Goal: Transaction & Acquisition: Purchase product/service

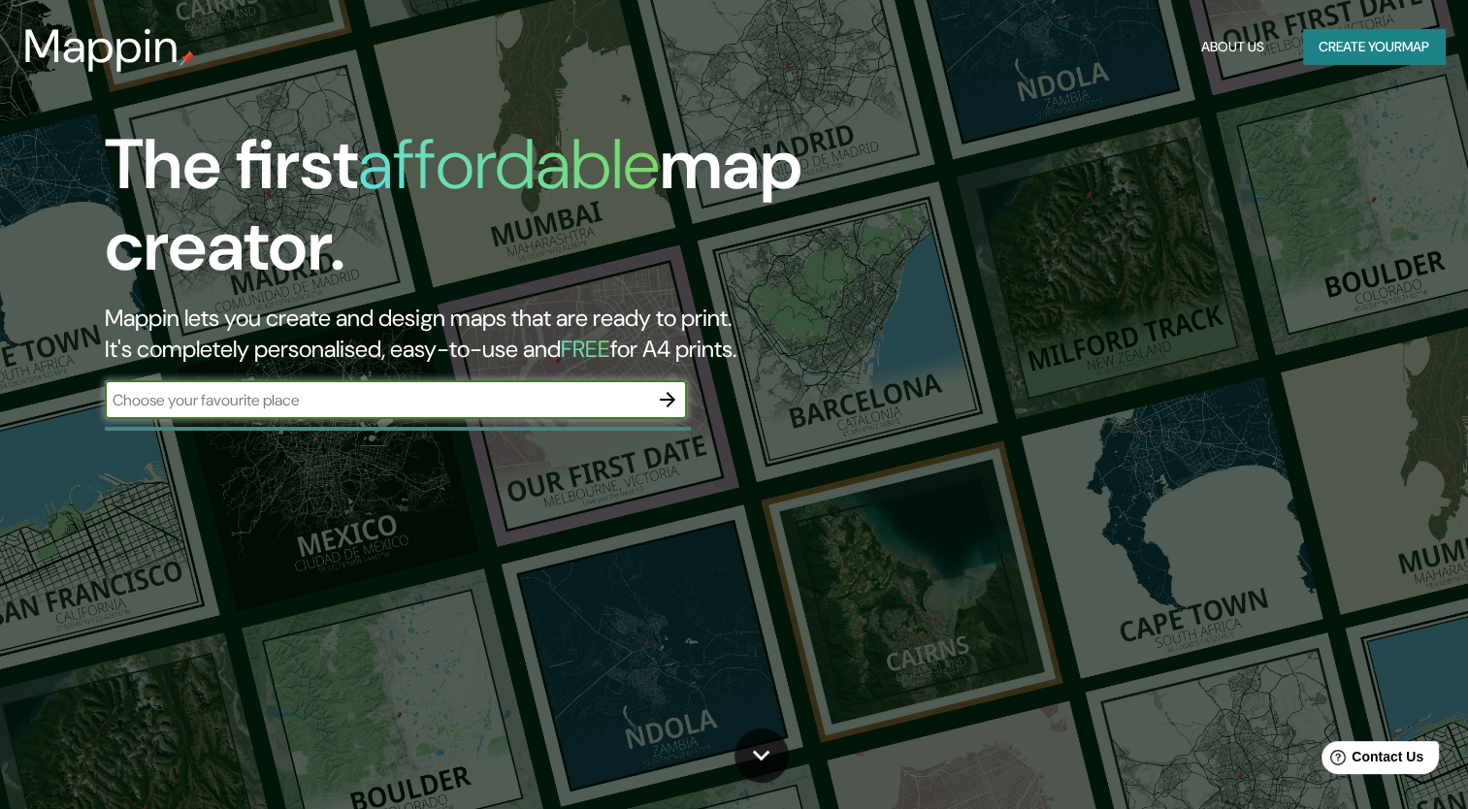
click at [457, 409] on input "text" at bounding box center [376, 400] width 543 height 22
type input "cordoba [GEOGRAPHIC_DATA]"
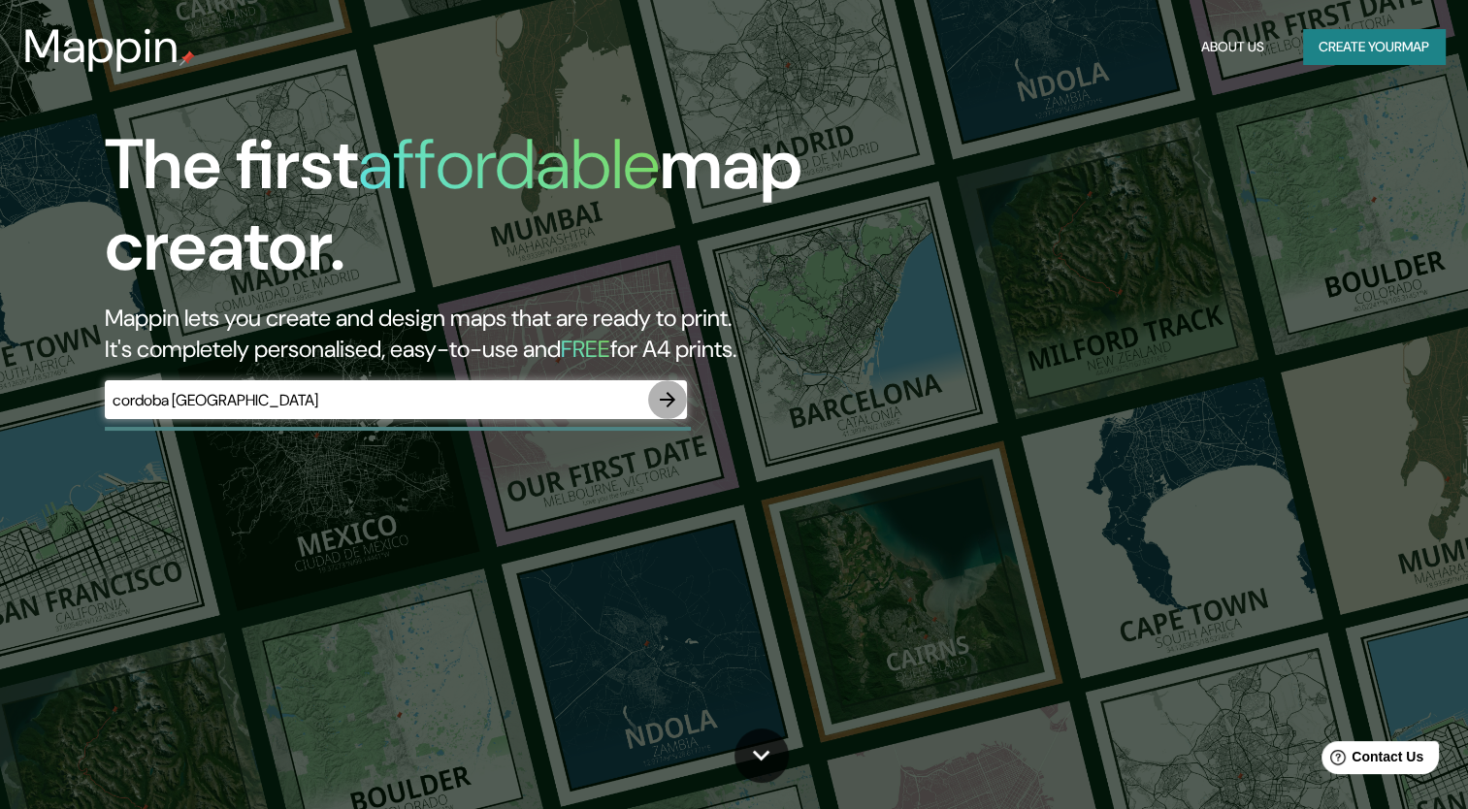
click at [672, 405] on icon "button" at bounding box center [667, 399] width 23 height 23
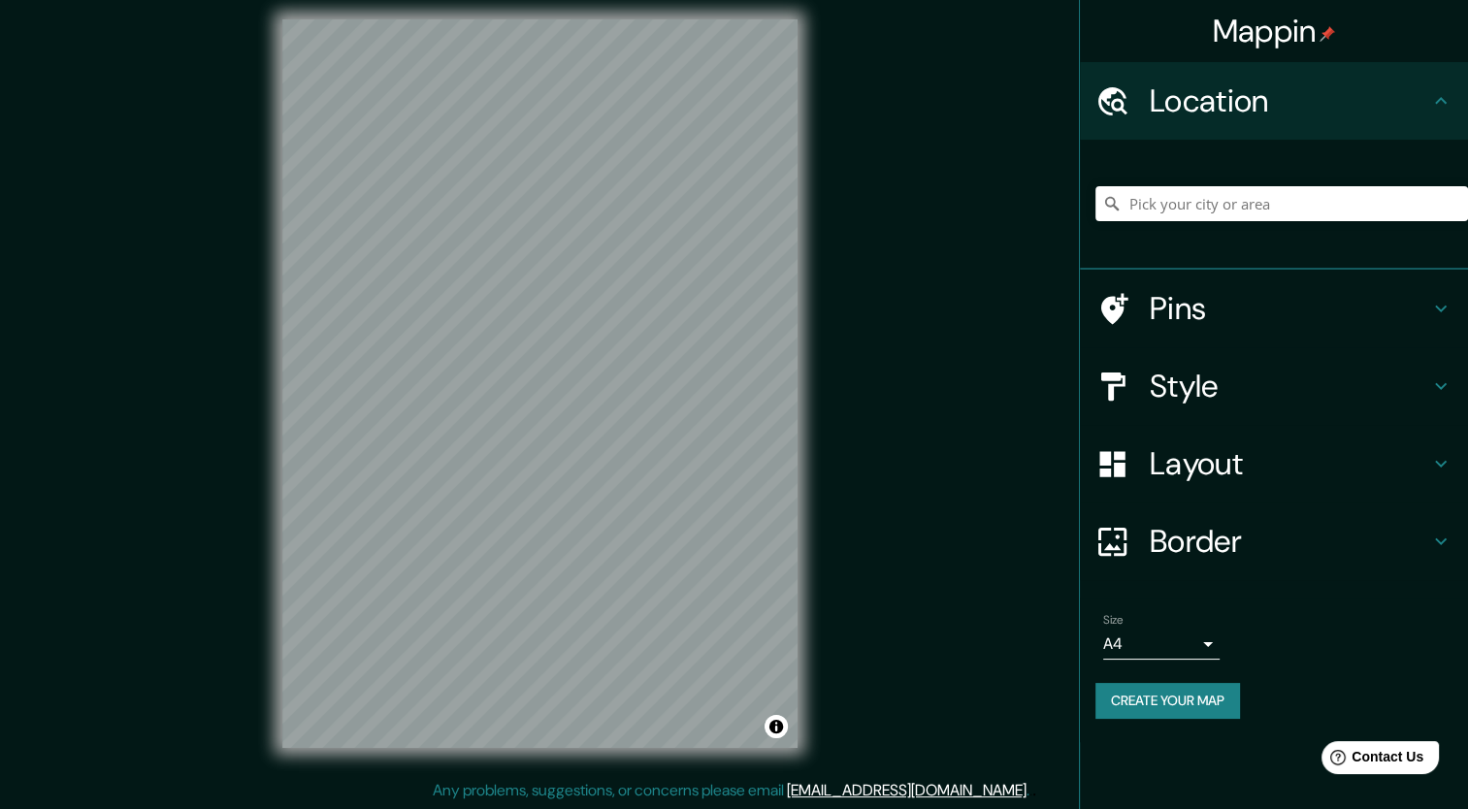
scroll to position [7, 0]
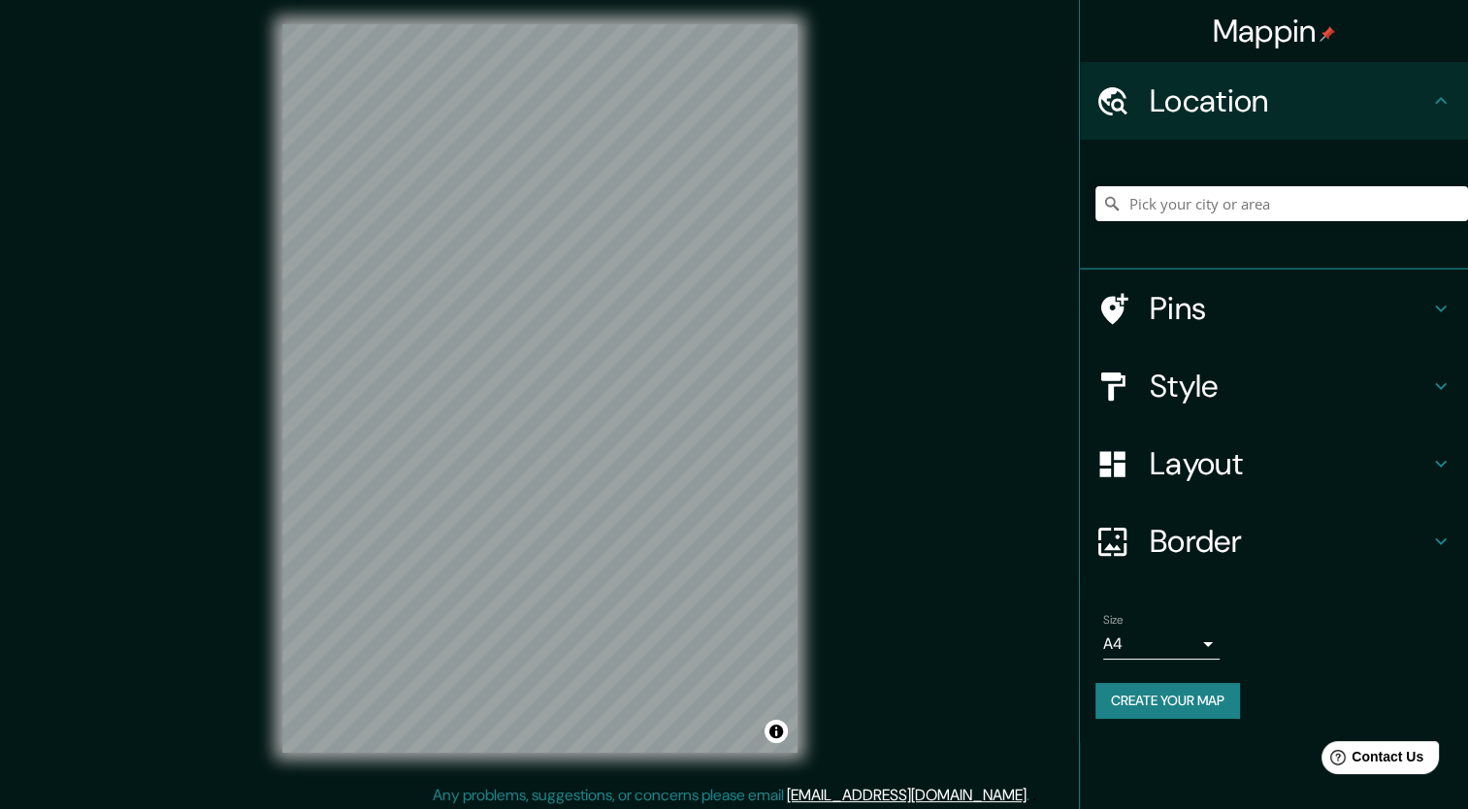
click at [1193, 378] on h4 "Style" at bounding box center [1289, 386] width 279 height 39
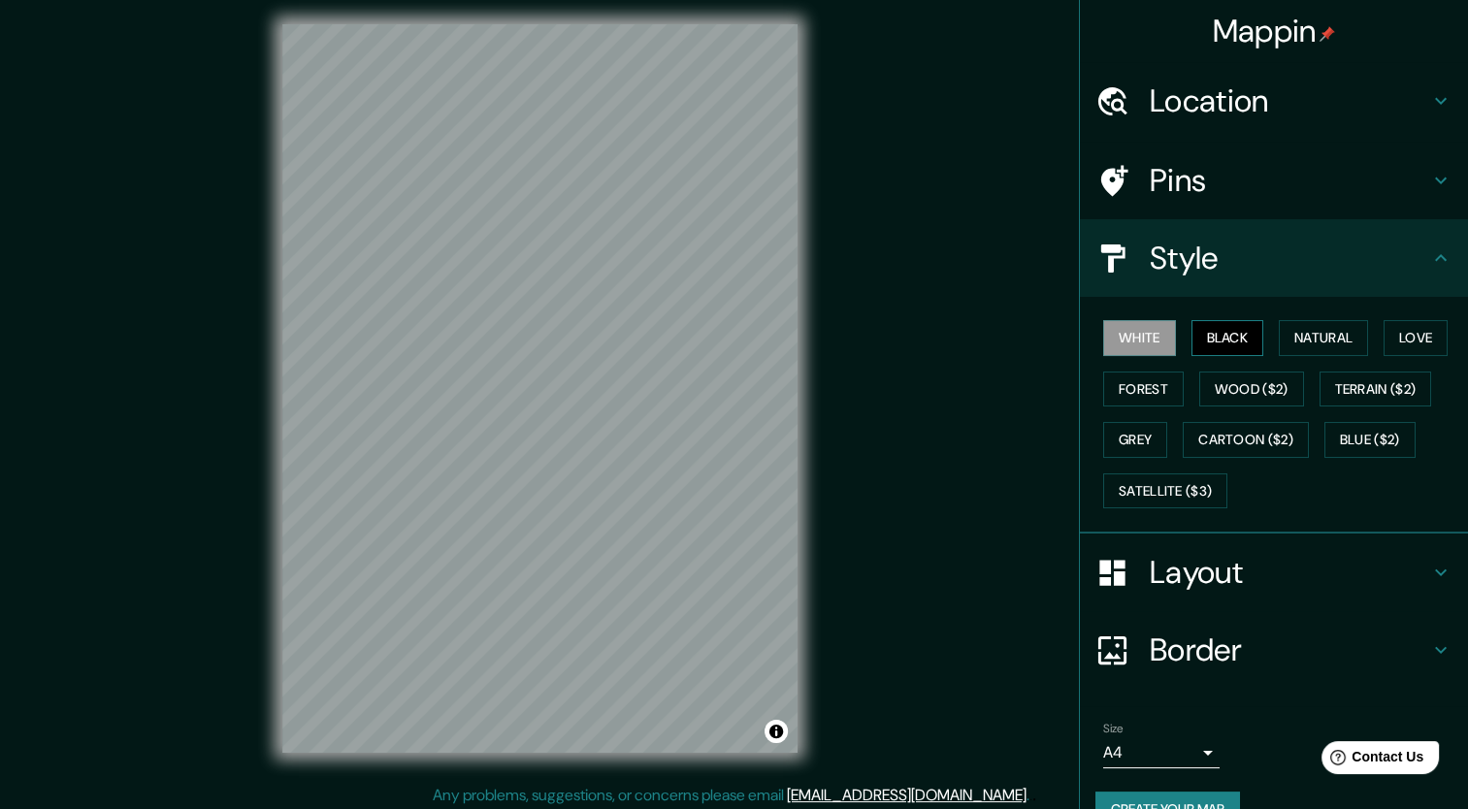
click at [1205, 338] on button "Black" at bounding box center [1228, 338] width 73 height 36
click at [1307, 338] on button "Natural" at bounding box center [1323, 338] width 89 height 36
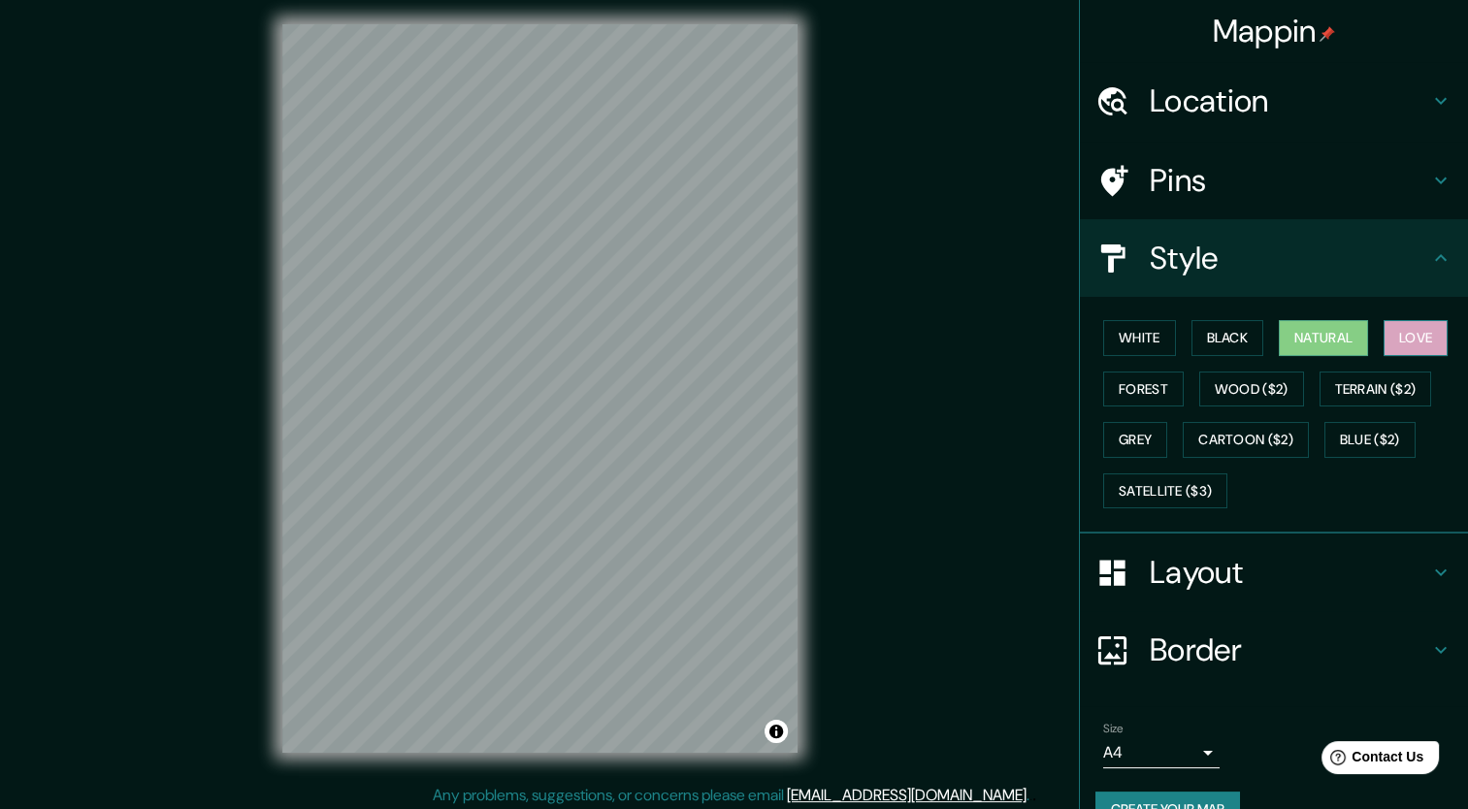
click at [1417, 330] on button "Love" at bounding box center [1416, 338] width 64 height 36
click at [1235, 388] on button "Wood ($2)" at bounding box center [1251, 390] width 105 height 36
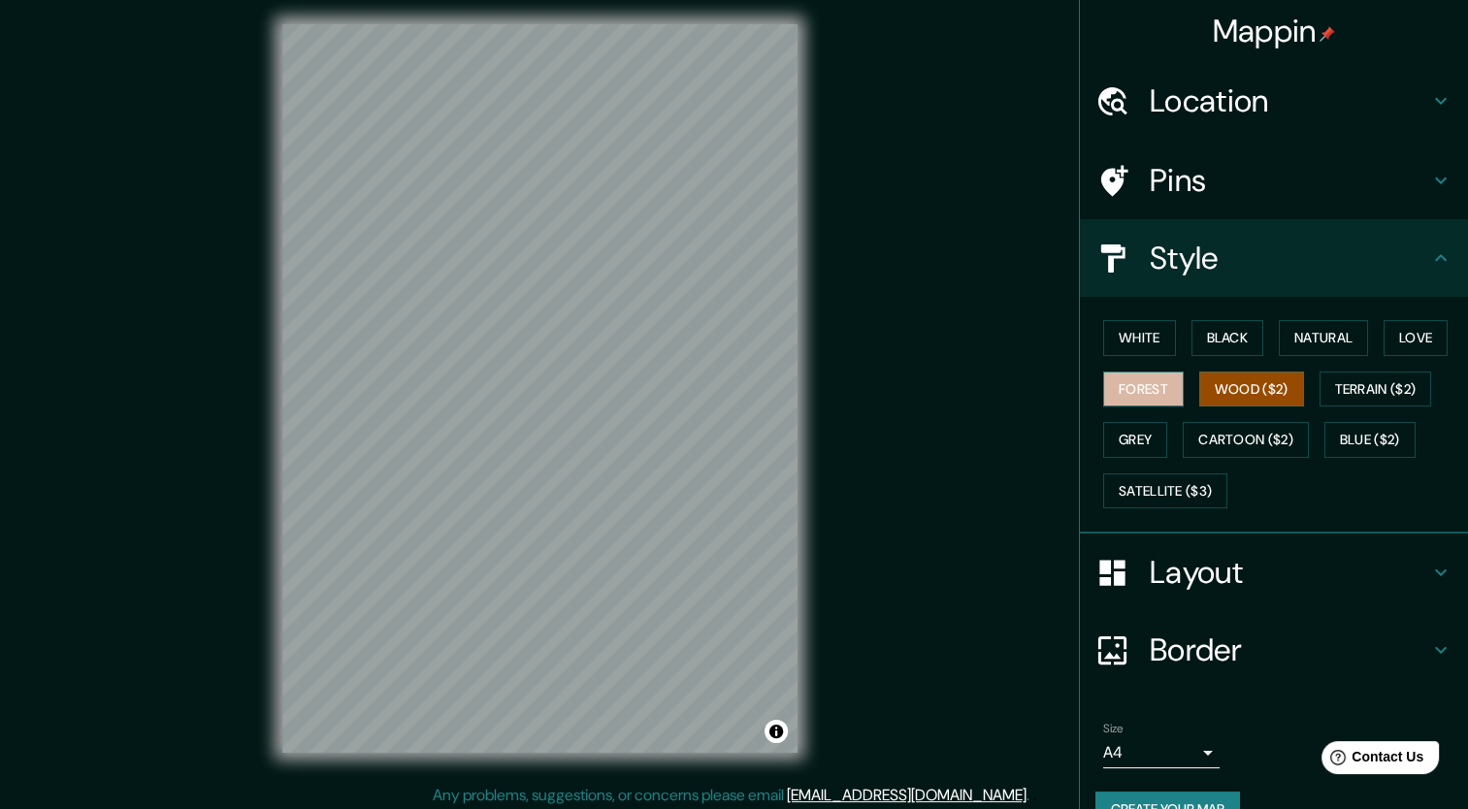
click at [1143, 388] on button "Forest" at bounding box center [1143, 390] width 81 height 36
click at [1111, 427] on button "Grey" at bounding box center [1135, 440] width 64 height 36
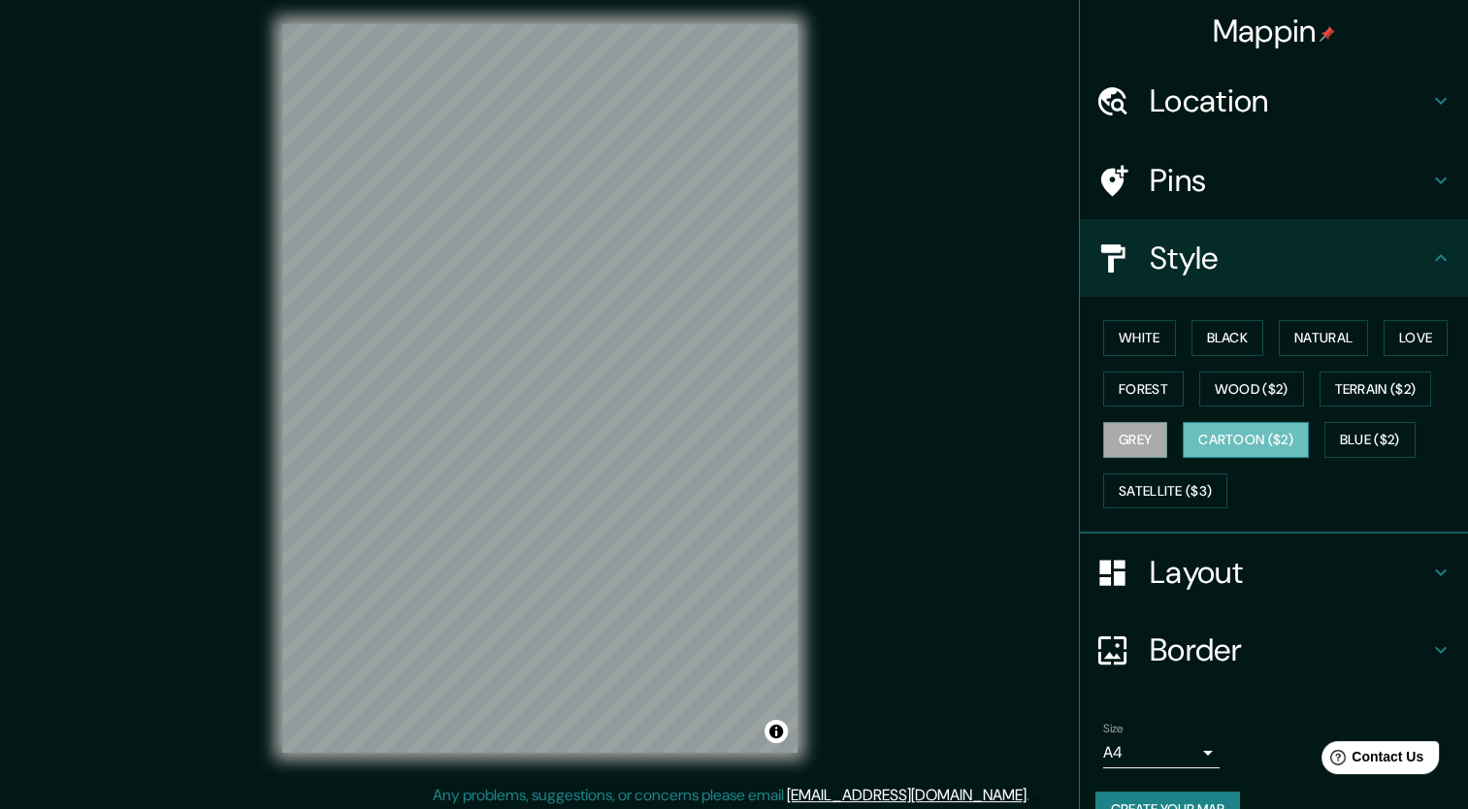
click at [1262, 434] on button "Cartoon ($2)" at bounding box center [1246, 440] width 126 height 36
click at [1144, 341] on button "White" at bounding box center [1139, 338] width 73 height 36
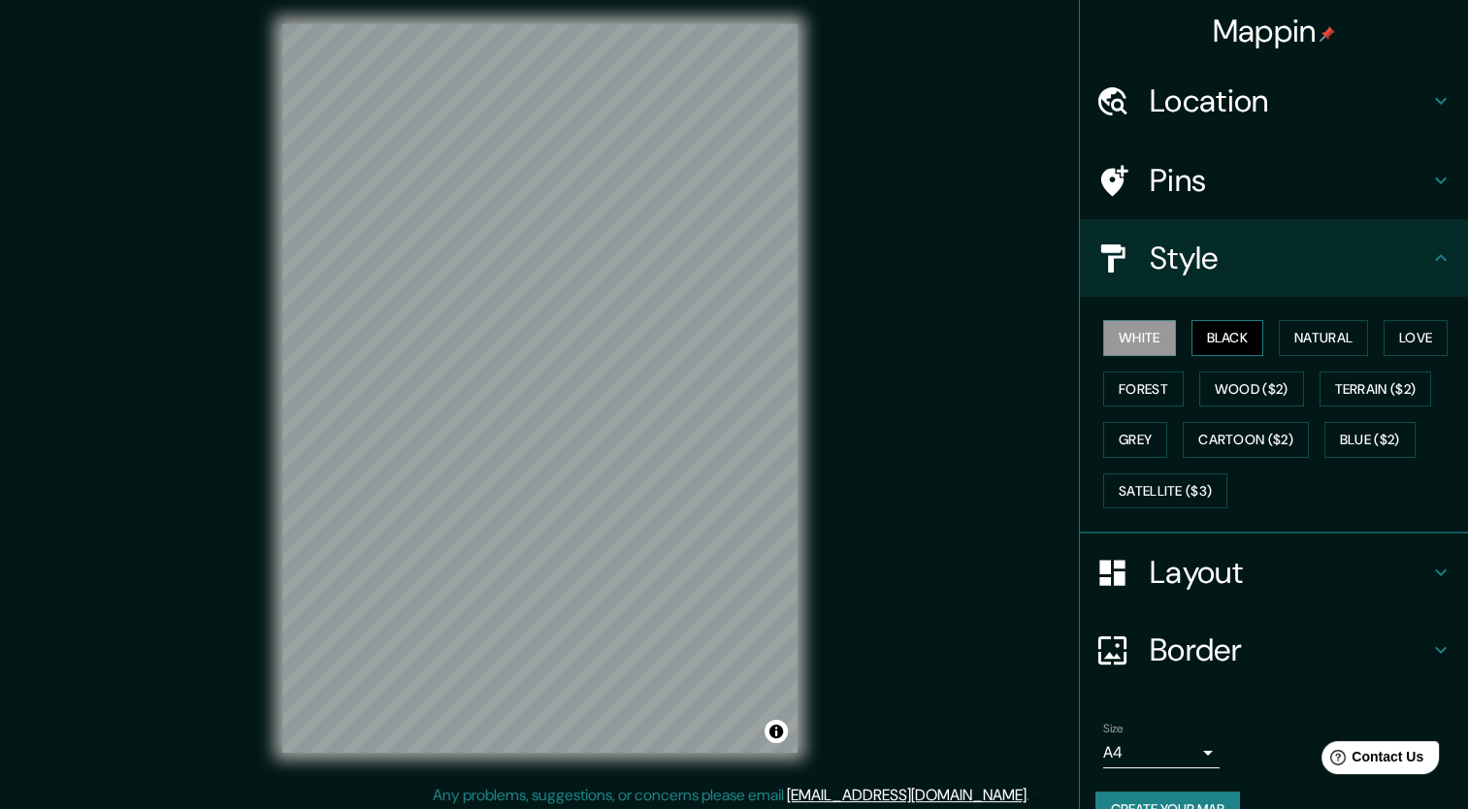
click at [1237, 325] on button "Black" at bounding box center [1228, 338] width 73 height 36
click at [1194, 182] on h4 "Pins" at bounding box center [1289, 180] width 279 height 39
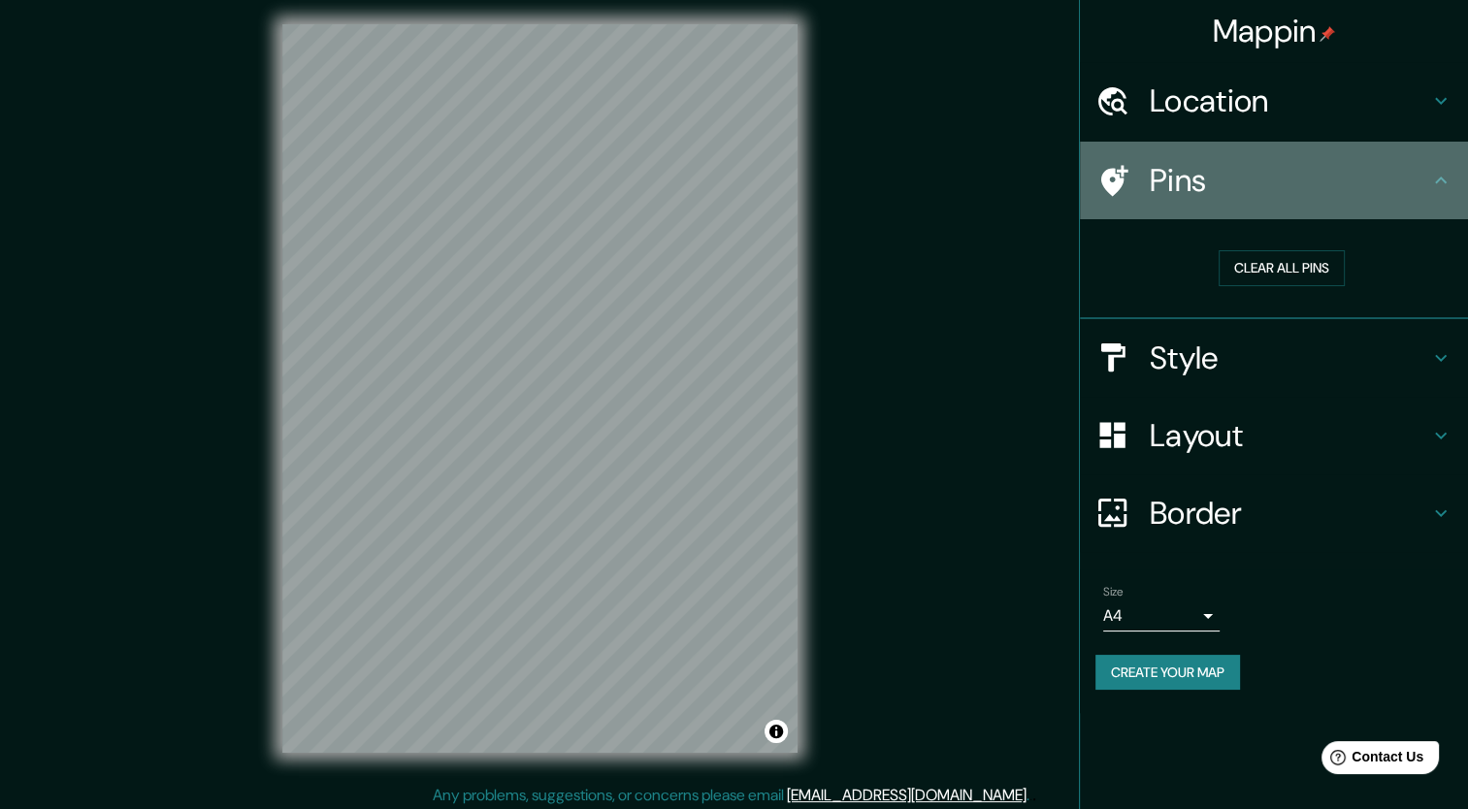
click at [1262, 180] on h4 "Pins" at bounding box center [1289, 180] width 279 height 39
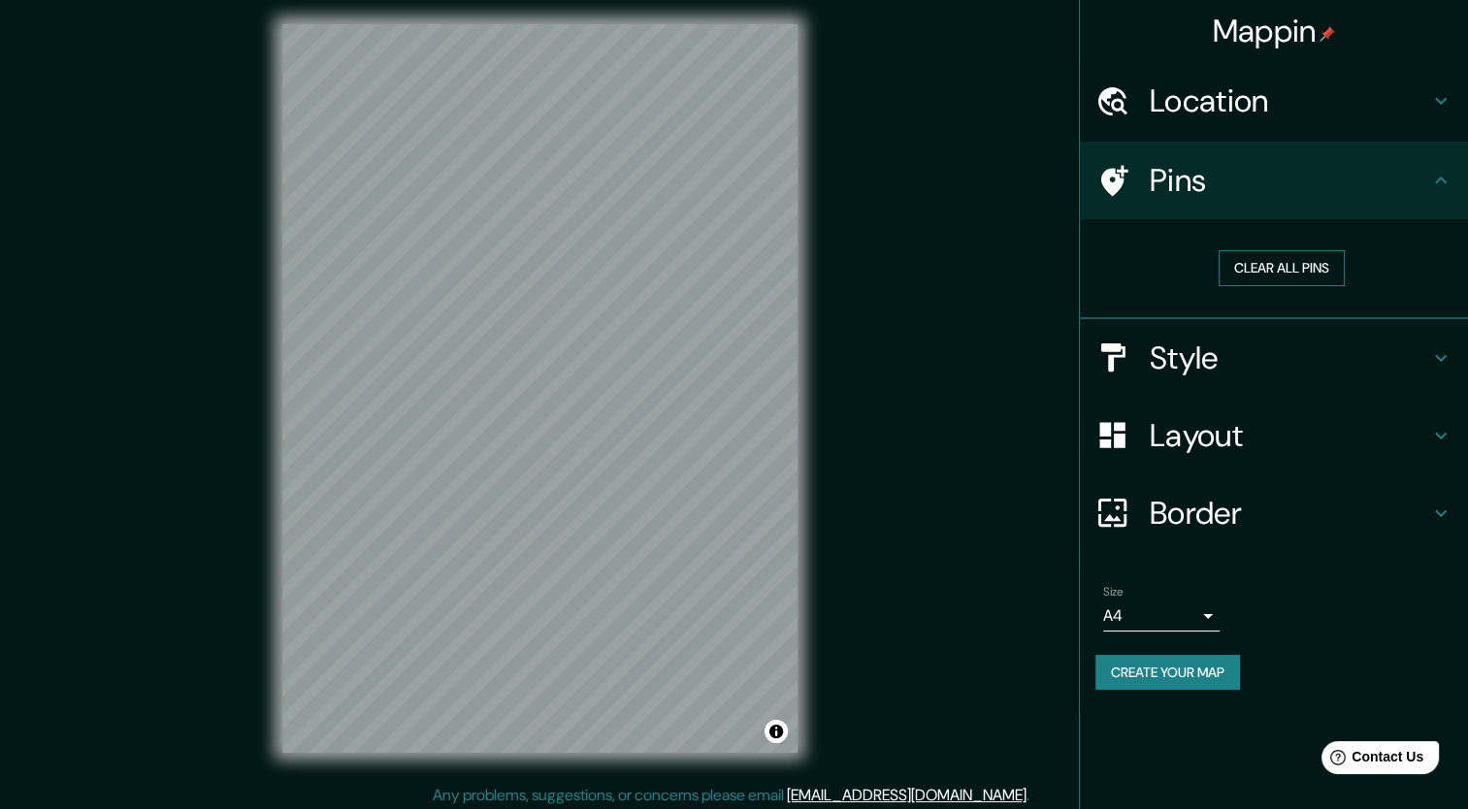
click at [1265, 267] on button "Clear all pins" at bounding box center [1282, 268] width 126 height 36
click at [582, 368] on div at bounding box center [586, 362] width 16 height 16
drag, startPoint x: 583, startPoint y: 362, endPoint x: 656, endPoint y: 307, distance: 91.4
click at [656, 307] on div at bounding box center [659, 307] width 16 height 16
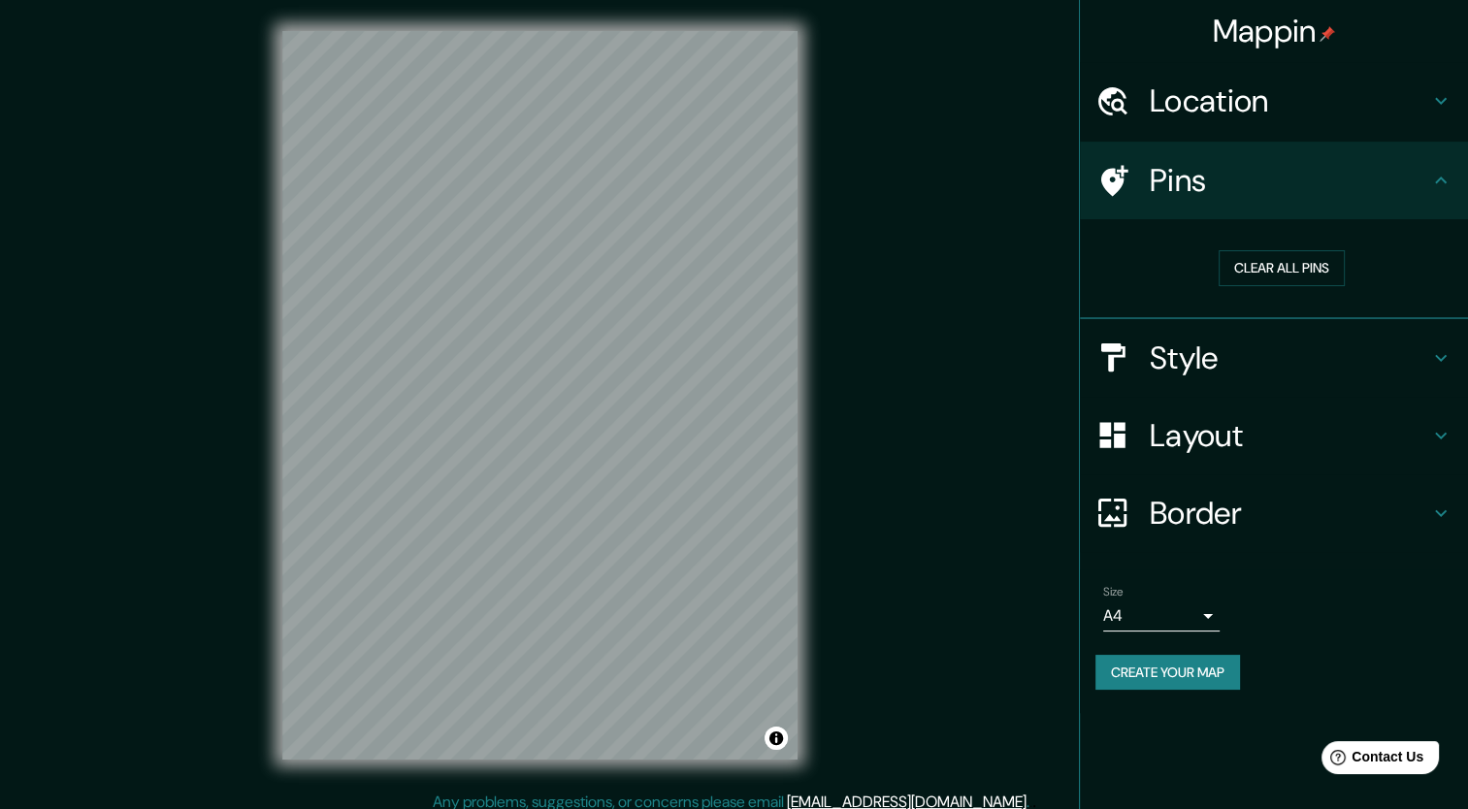
click at [1223, 359] on h4 "Style" at bounding box center [1289, 358] width 279 height 39
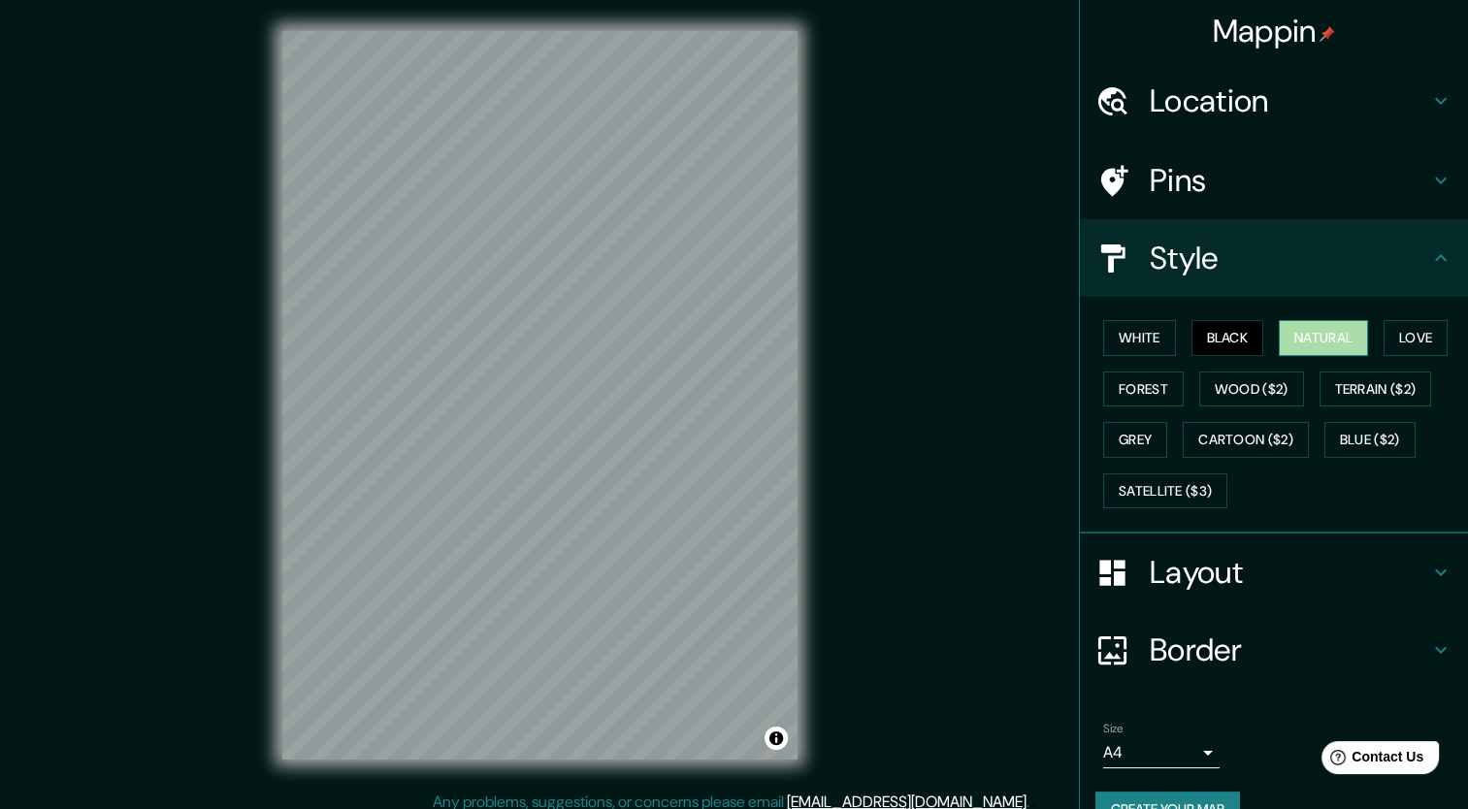
click at [1339, 342] on button "Natural" at bounding box center [1323, 338] width 89 height 36
click at [1193, 173] on h4 "Pins" at bounding box center [1289, 180] width 279 height 39
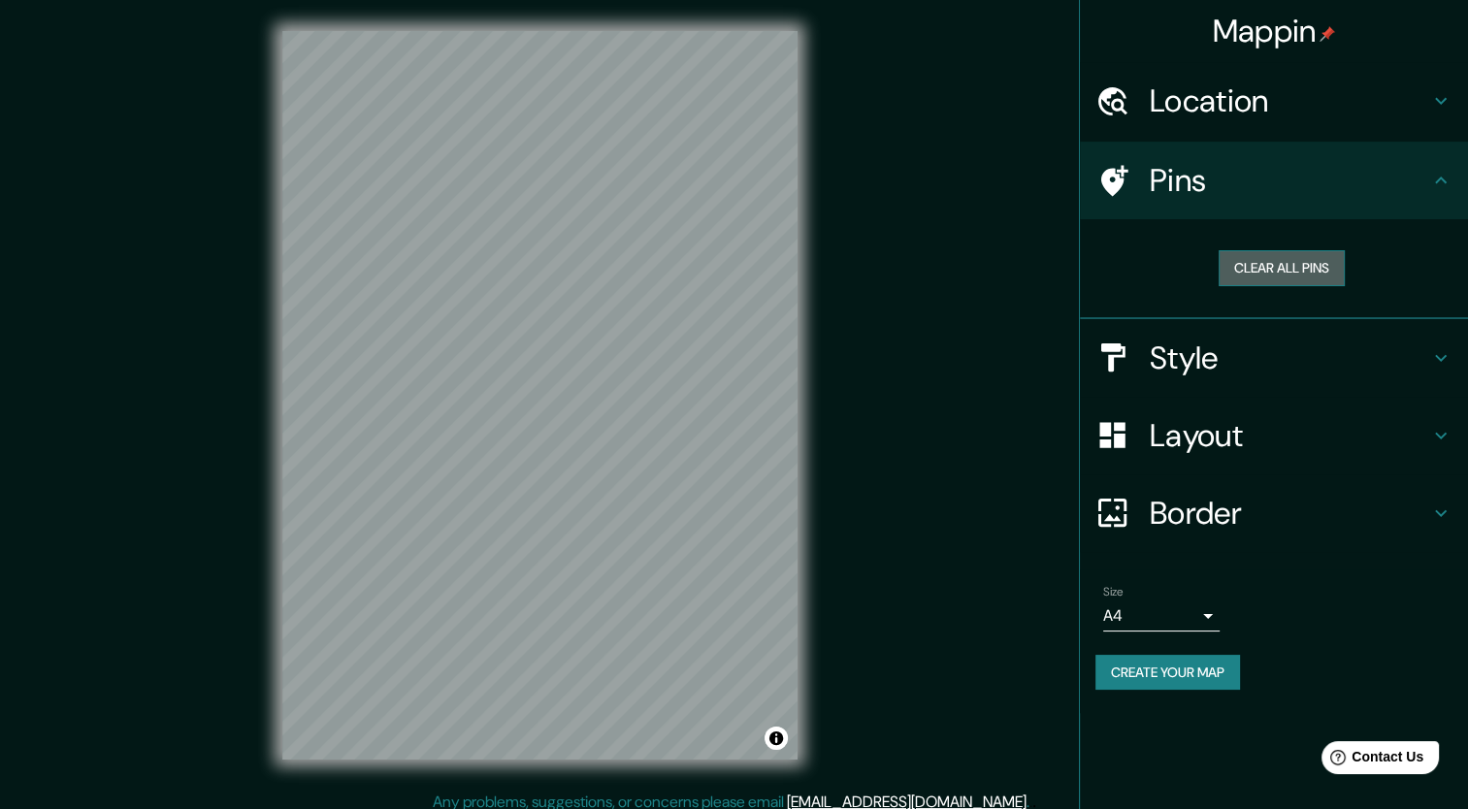
click at [1266, 257] on button "Clear all pins" at bounding box center [1282, 268] width 126 height 36
click at [1208, 342] on h4 "Style" at bounding box center [1289, 358] width 279 height 39
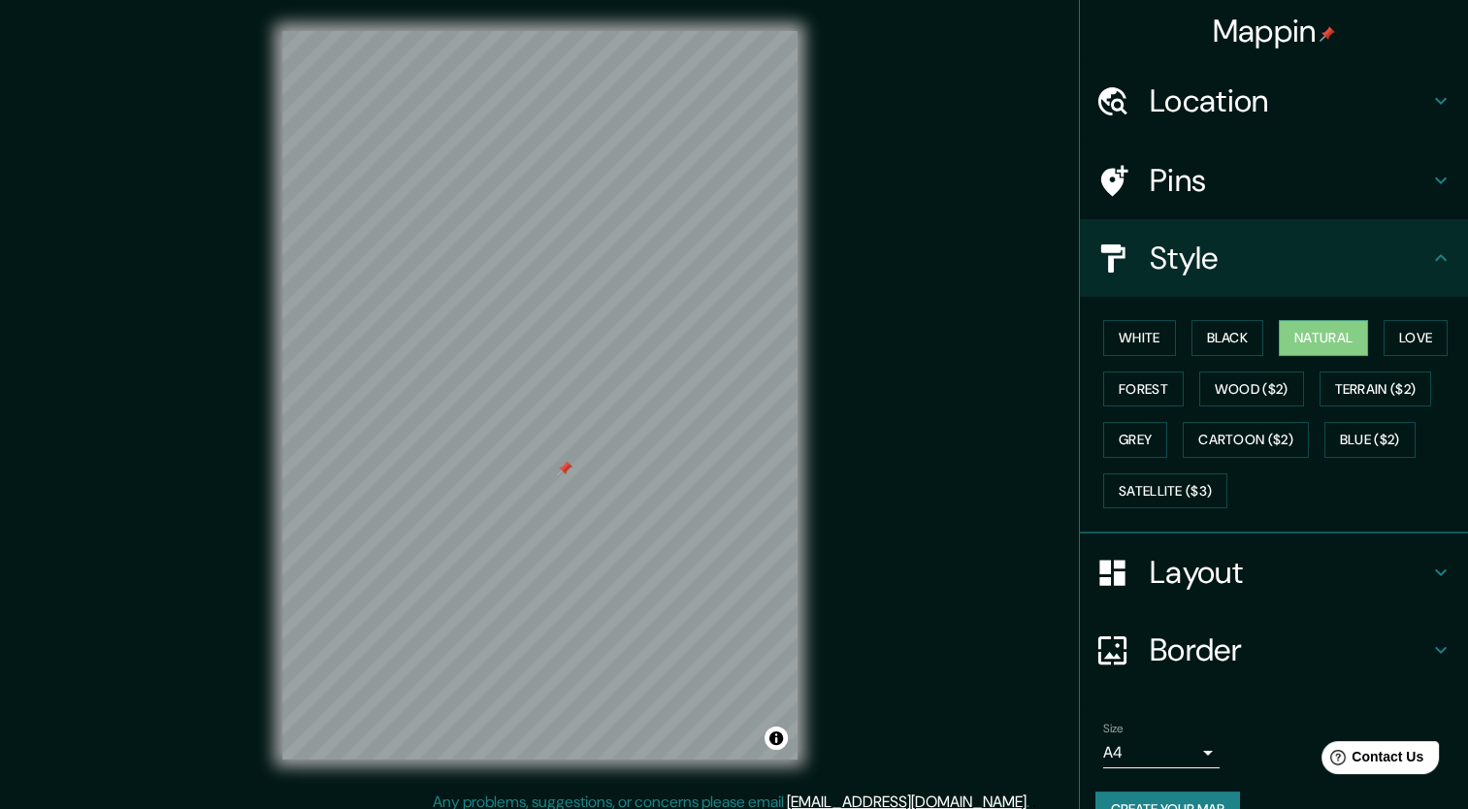
click at [1196, 269] on h4 "Style" at bounding box center [1289, 258] width 279 height 39
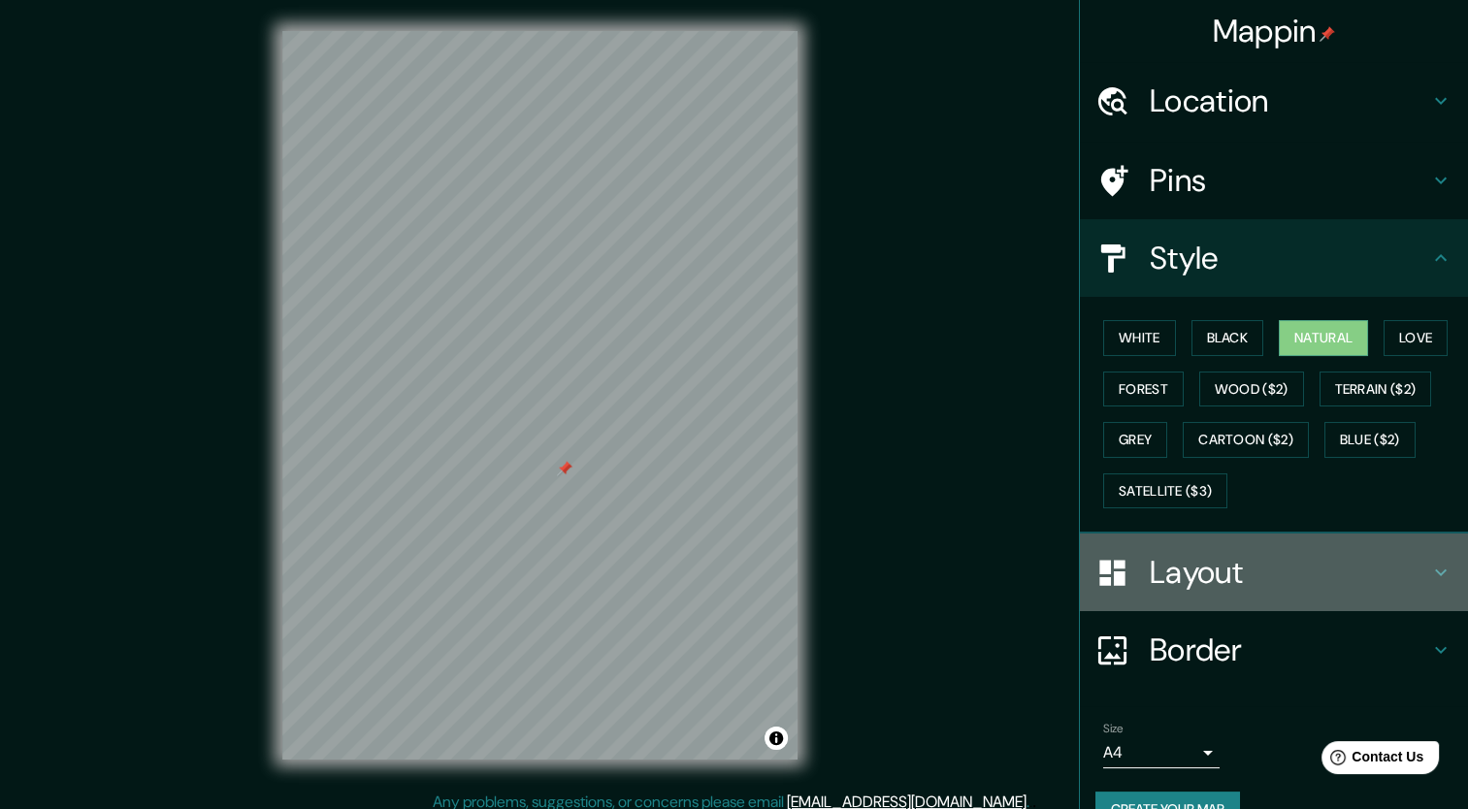
click at [1191, 587] on h4 "Layout" at bounding box center [1289, 572] width 279 height 39
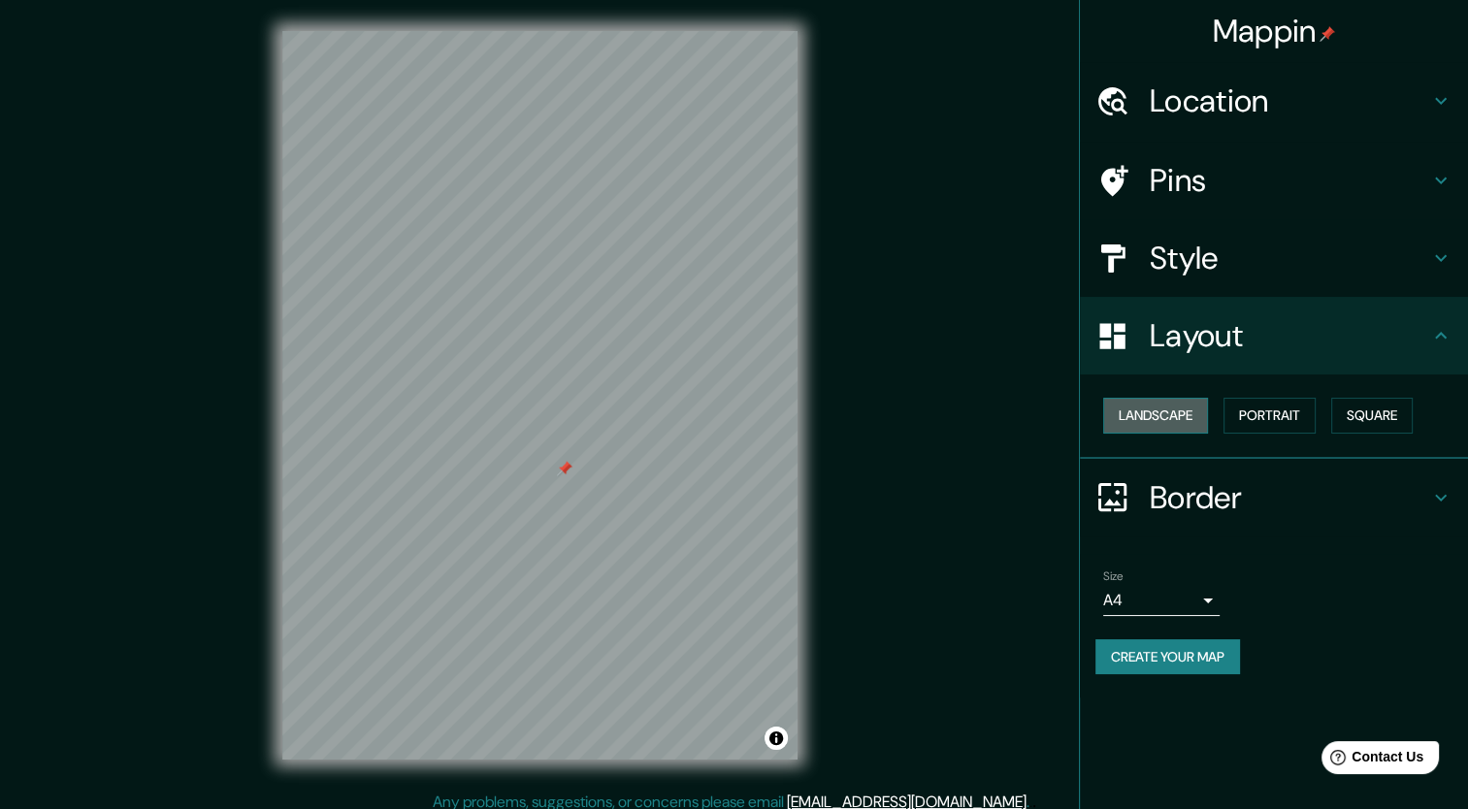
click at [1175, 415] on button "Landscape" at bounding box center [1155, 416] width 105 height 36
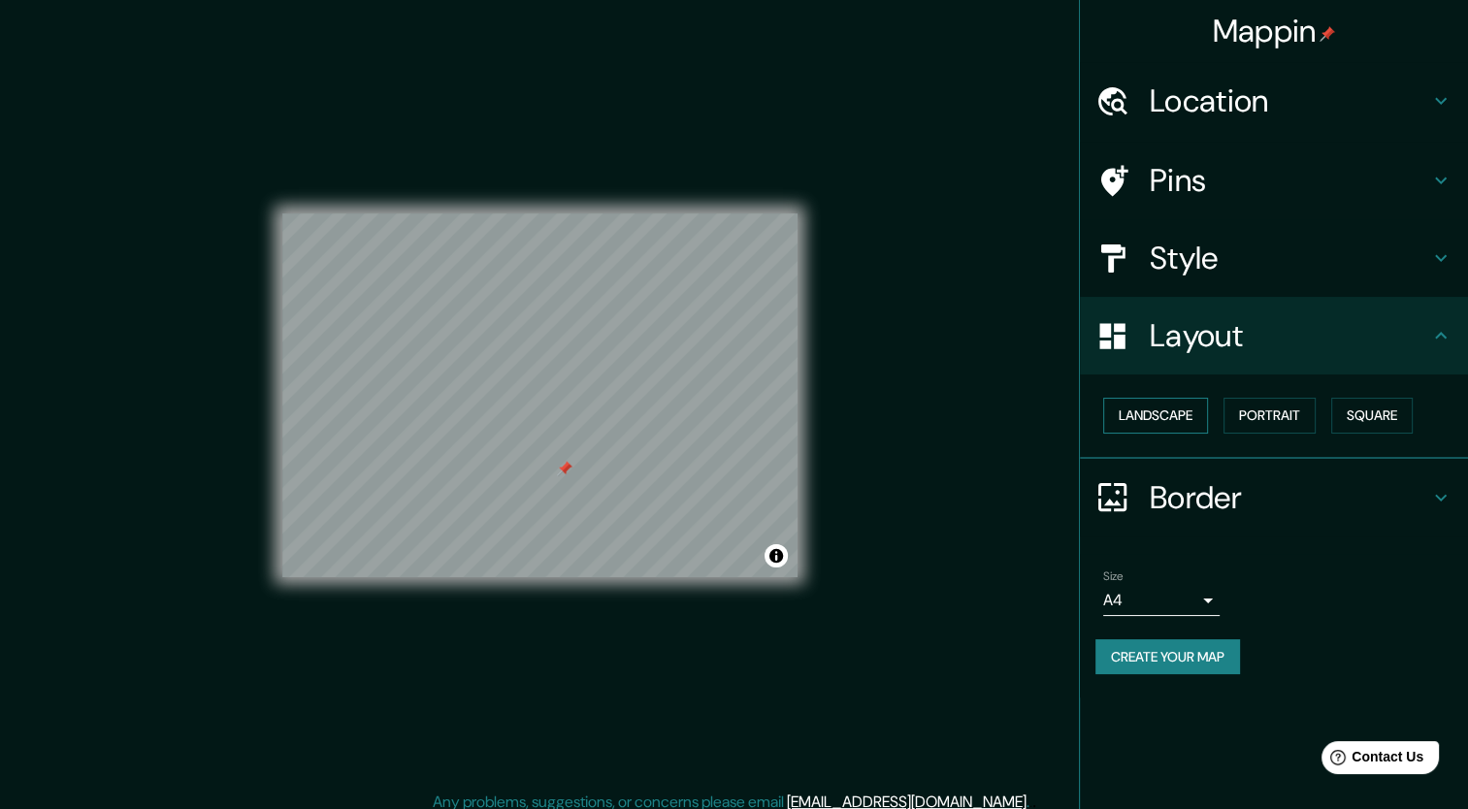
click at [1175, 415] on button "Landscape" at bounding box center [1155, 416] width 105 height 36
click at [1248, 415] on button "Portrait" at bounding box center [1270, 416] width 92 height 36
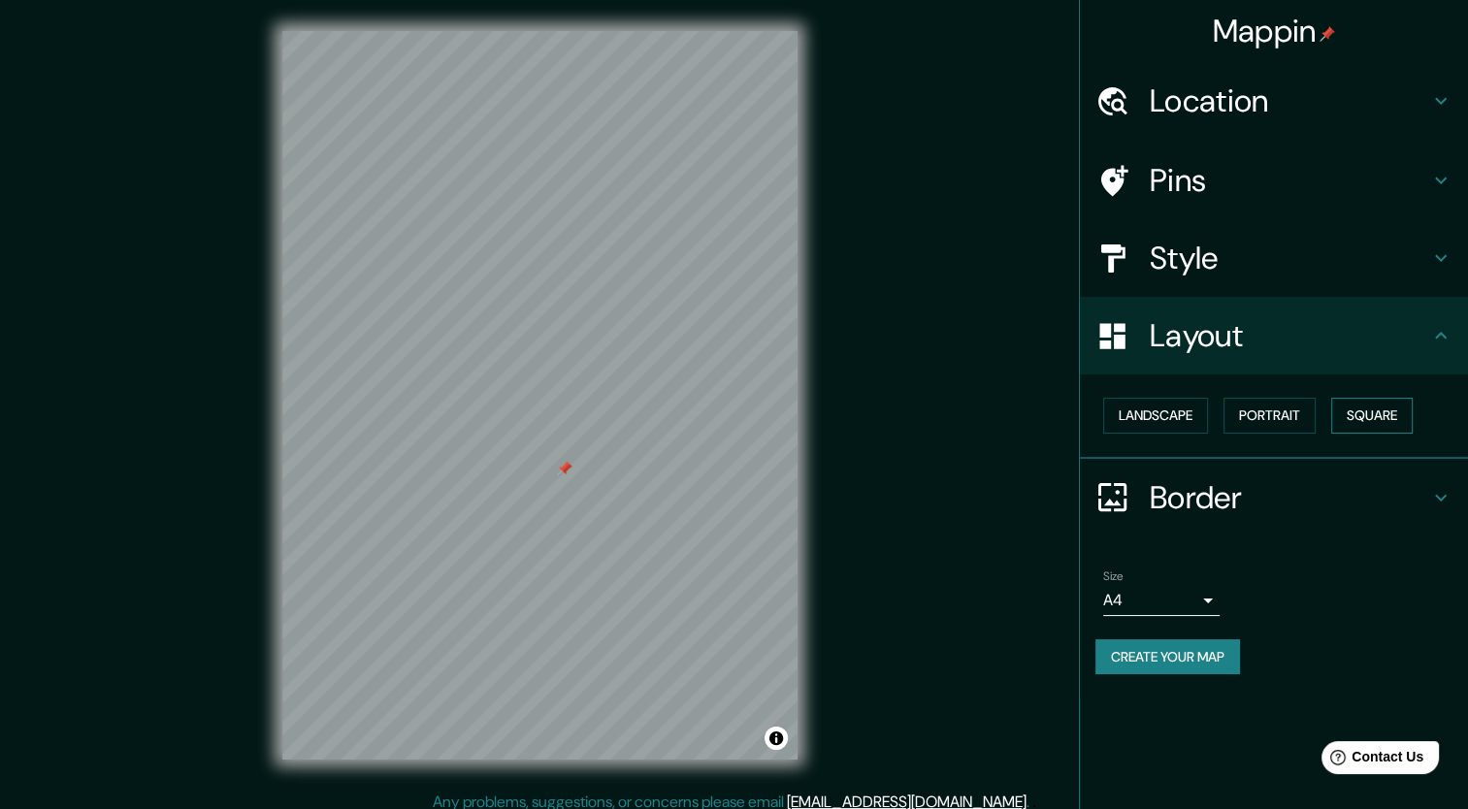
click at [1355, 416] on button "Square" at bounding box center [1372, 416] width 82 height 36
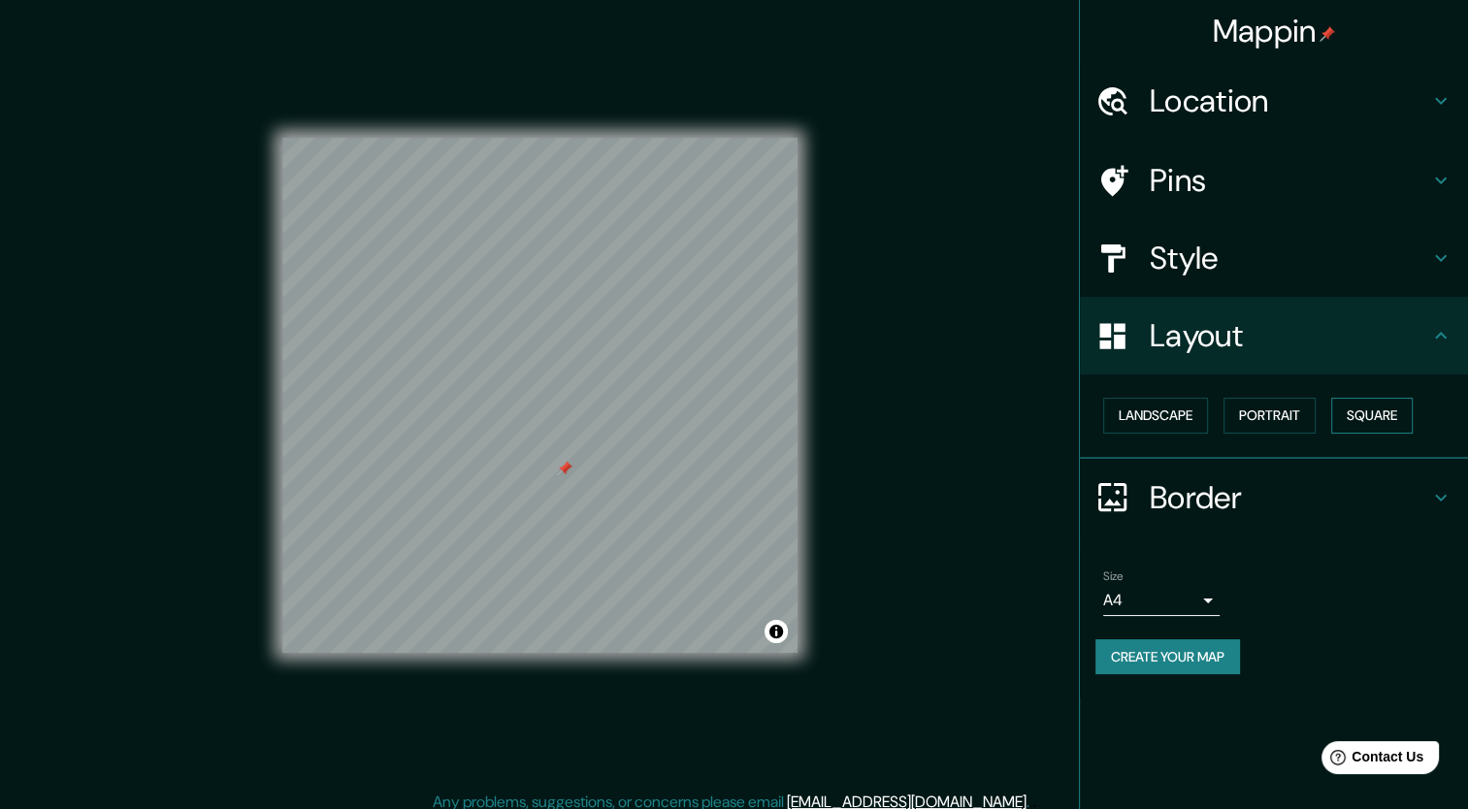
click at [1355, 416] on button "Square" at bounding box center [1372, 416] width 82 height 36
click at [1307, 413] on button "Portrait" at bounding box center [1270, 416] width 92 height 36
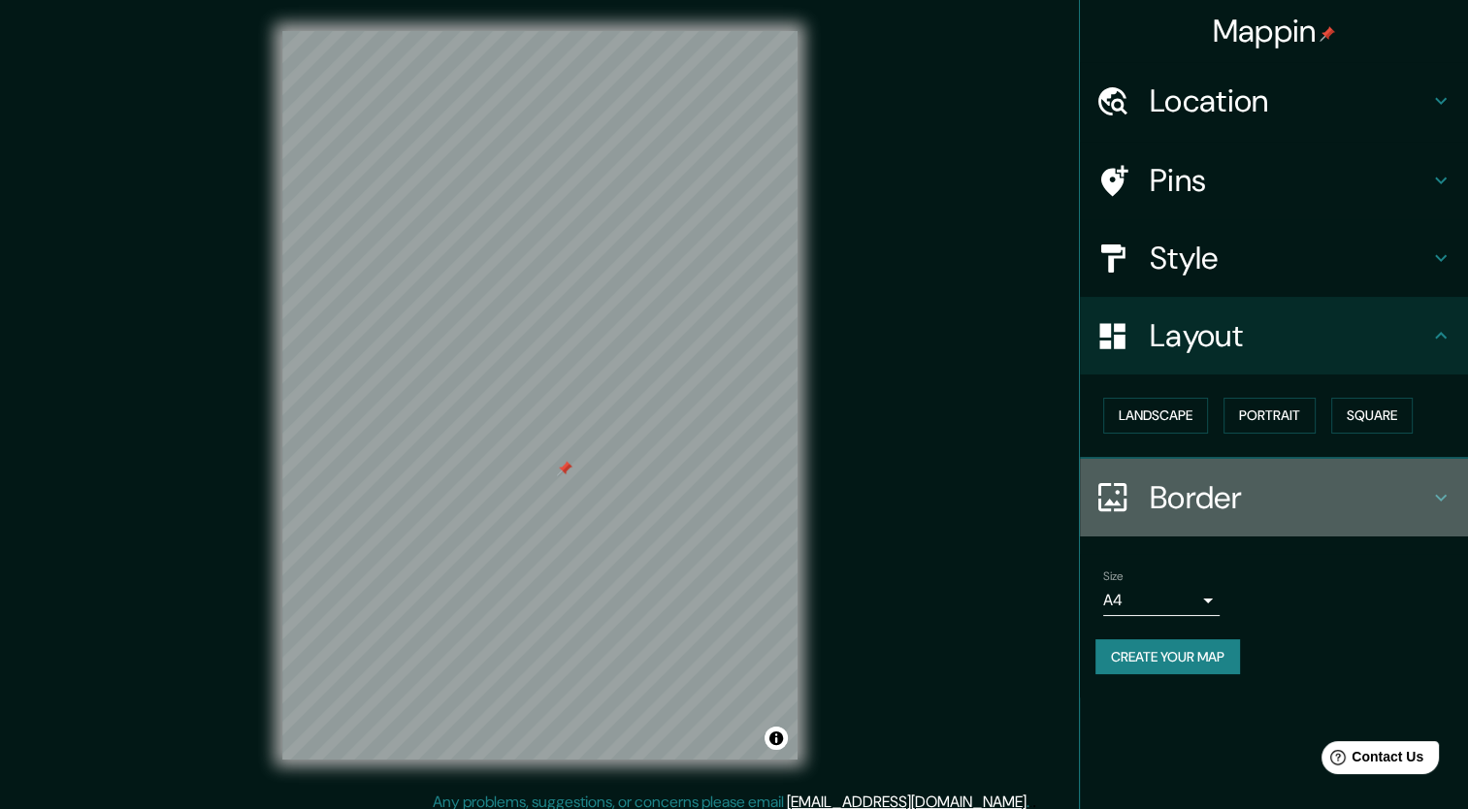
click at [1180, 488] on h4 "Border" at bounding box center [1289, 497] width 279 height 39
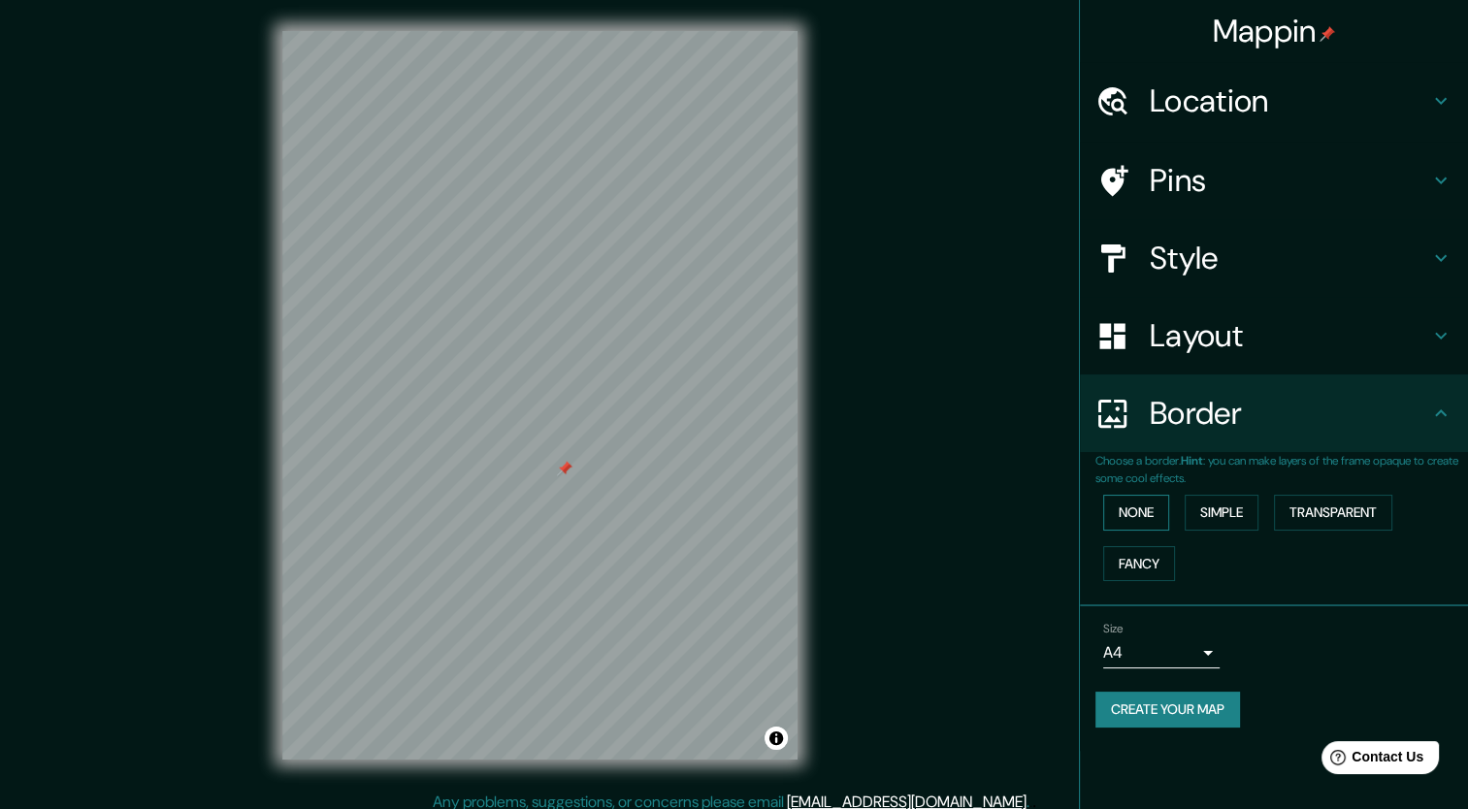
click at [1161, 513] on button "None" at bounding box center [1136, 513] width 66 height 36
click at [1208, 512] on button "Simple" at bounding box center [1222, 513] width 74 height 36
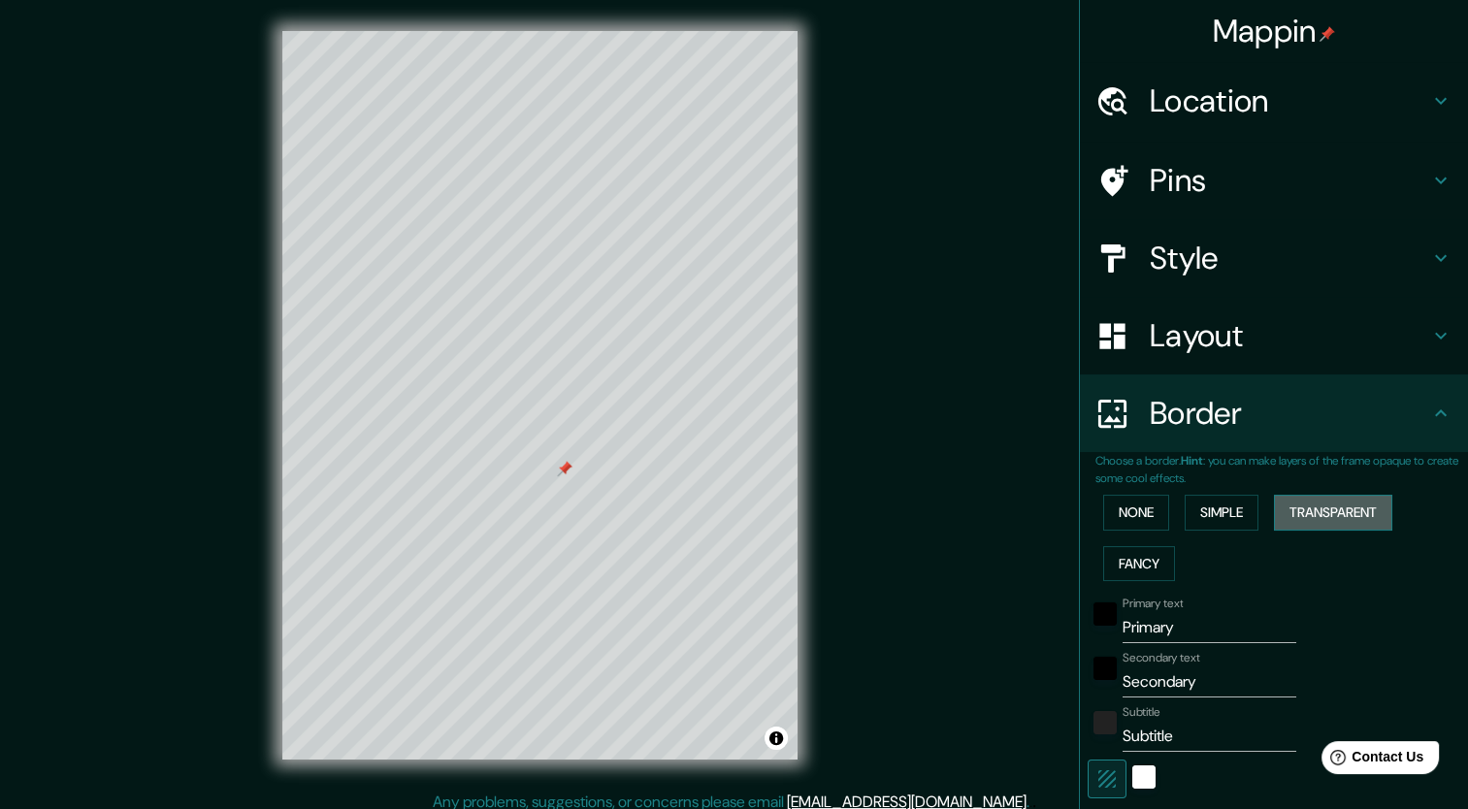
click at [1289, 511] on button "Transparent" at bounding box center [1333, 513] width 118 height 36
click at [1141, 554] on button "Fancy" at bounding box center [1139, 564] width 72 height 36
click at [1238, 511] on button "Simple" at bounding box center [1222, 513] width 74 height 36
click at [1283, 508] on button "Transparent" at bounding box center [1333, 513] width 118 height 36
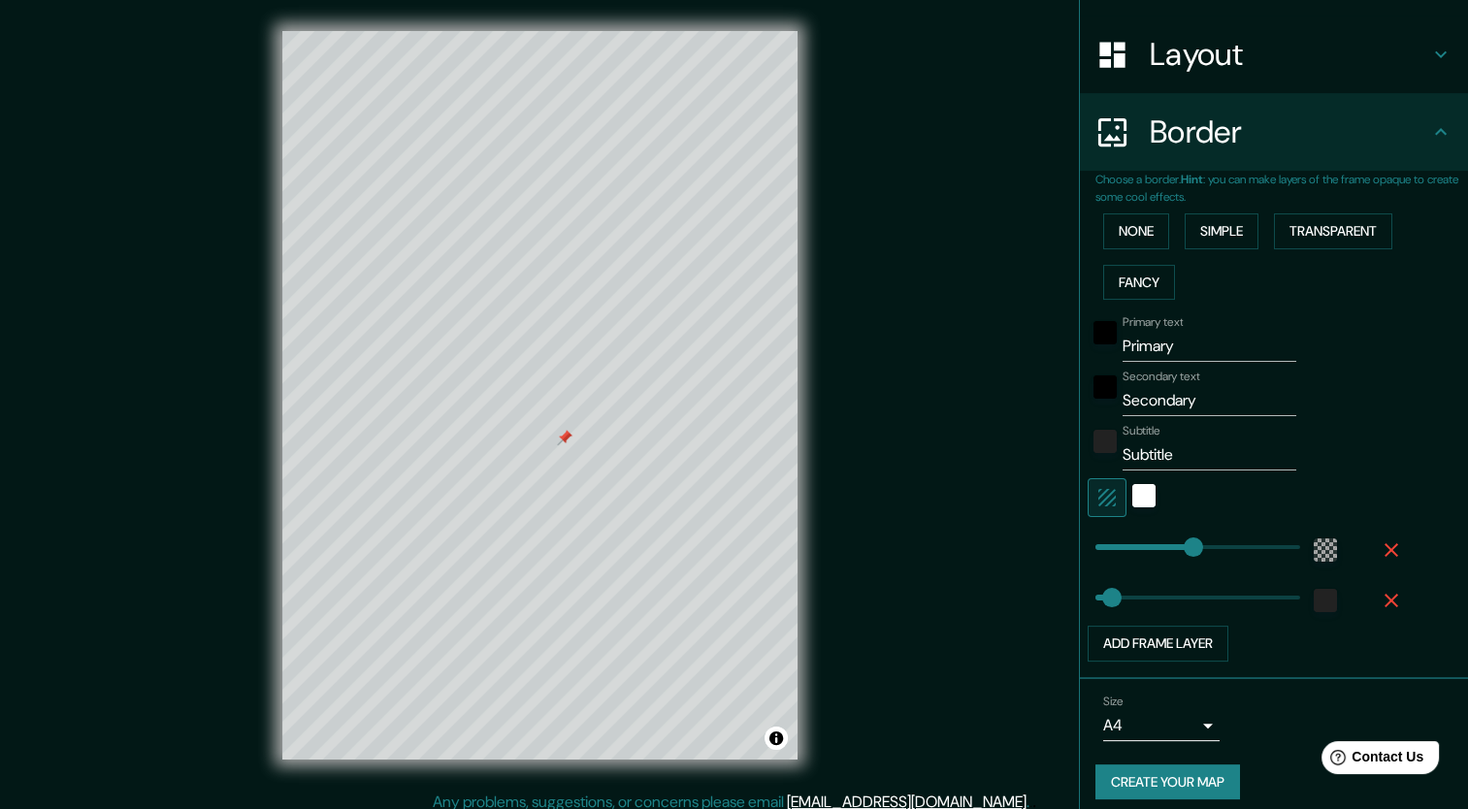
scroll to position [293, 0]
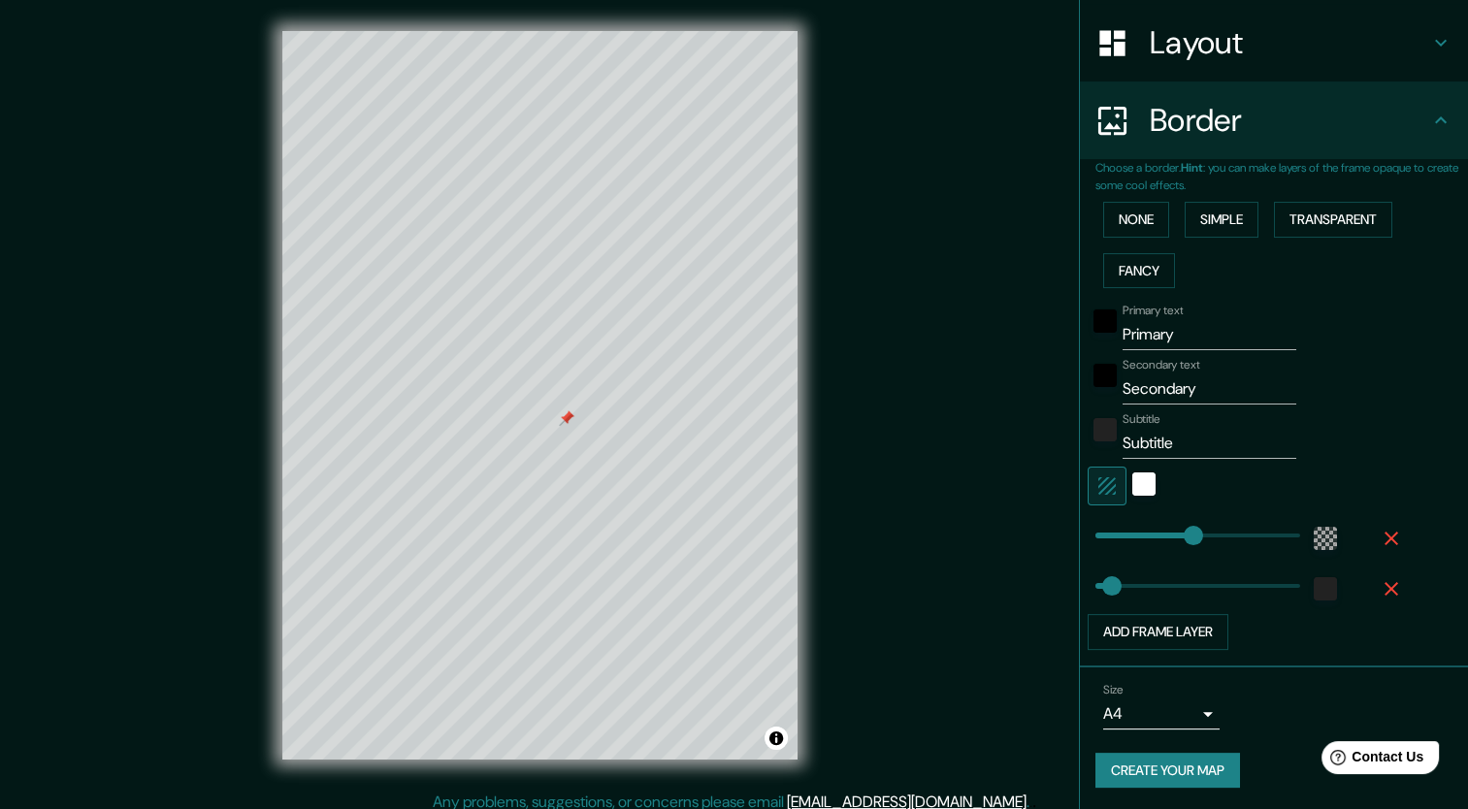
type input "255"
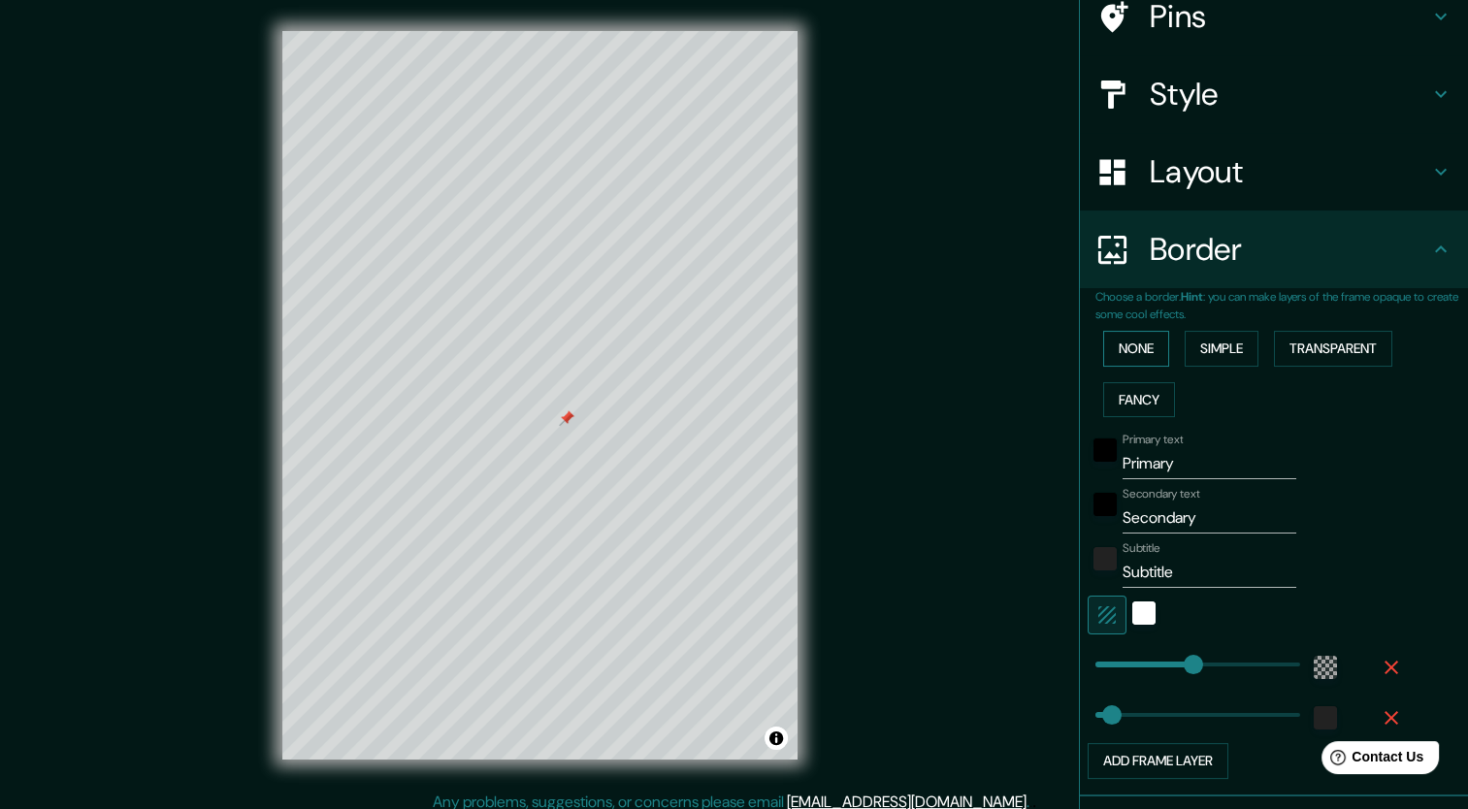
click at [1128, 348] on button "None" at bounding box center [1136, 349] width 66 height 36
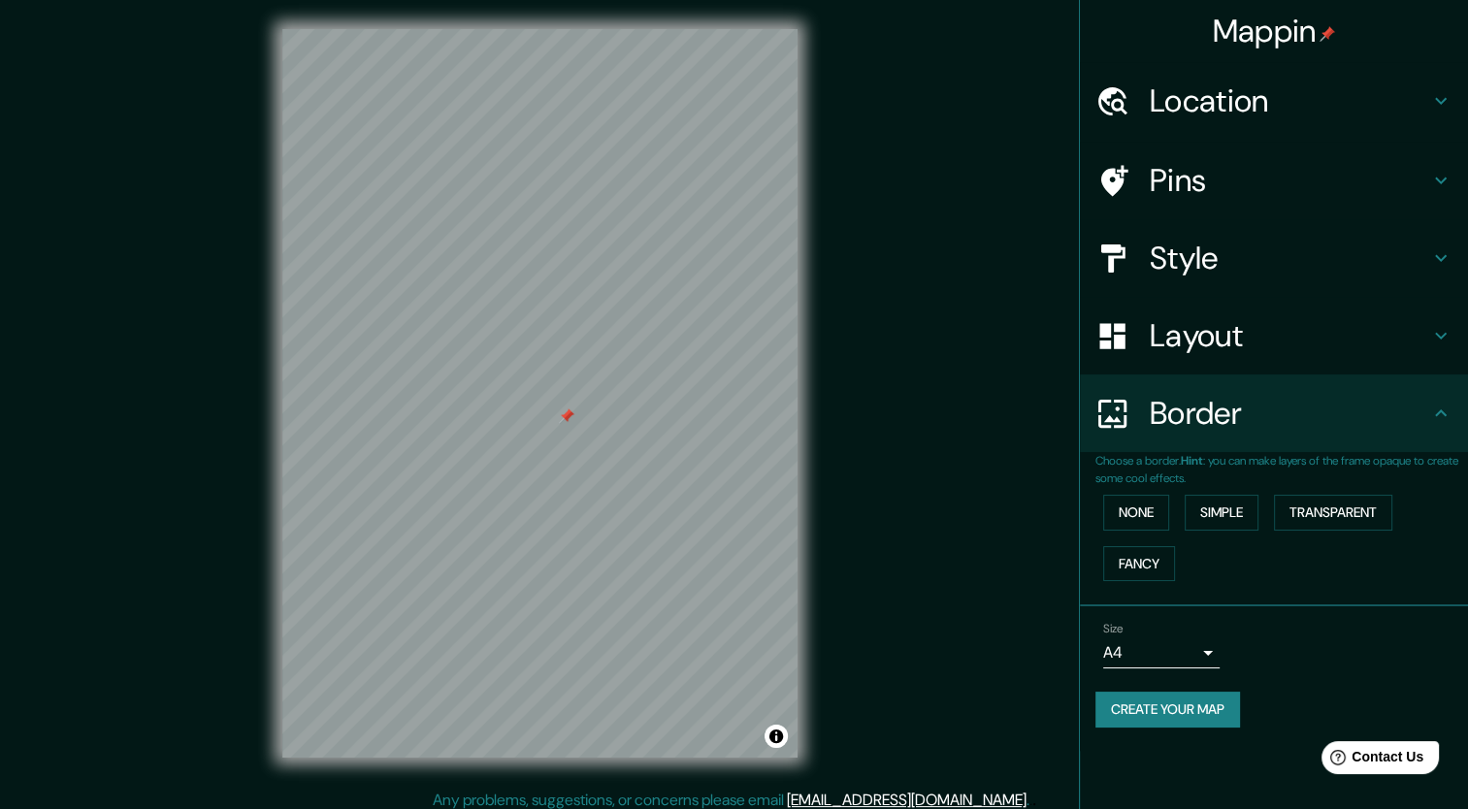
scroll to position [0, 0]
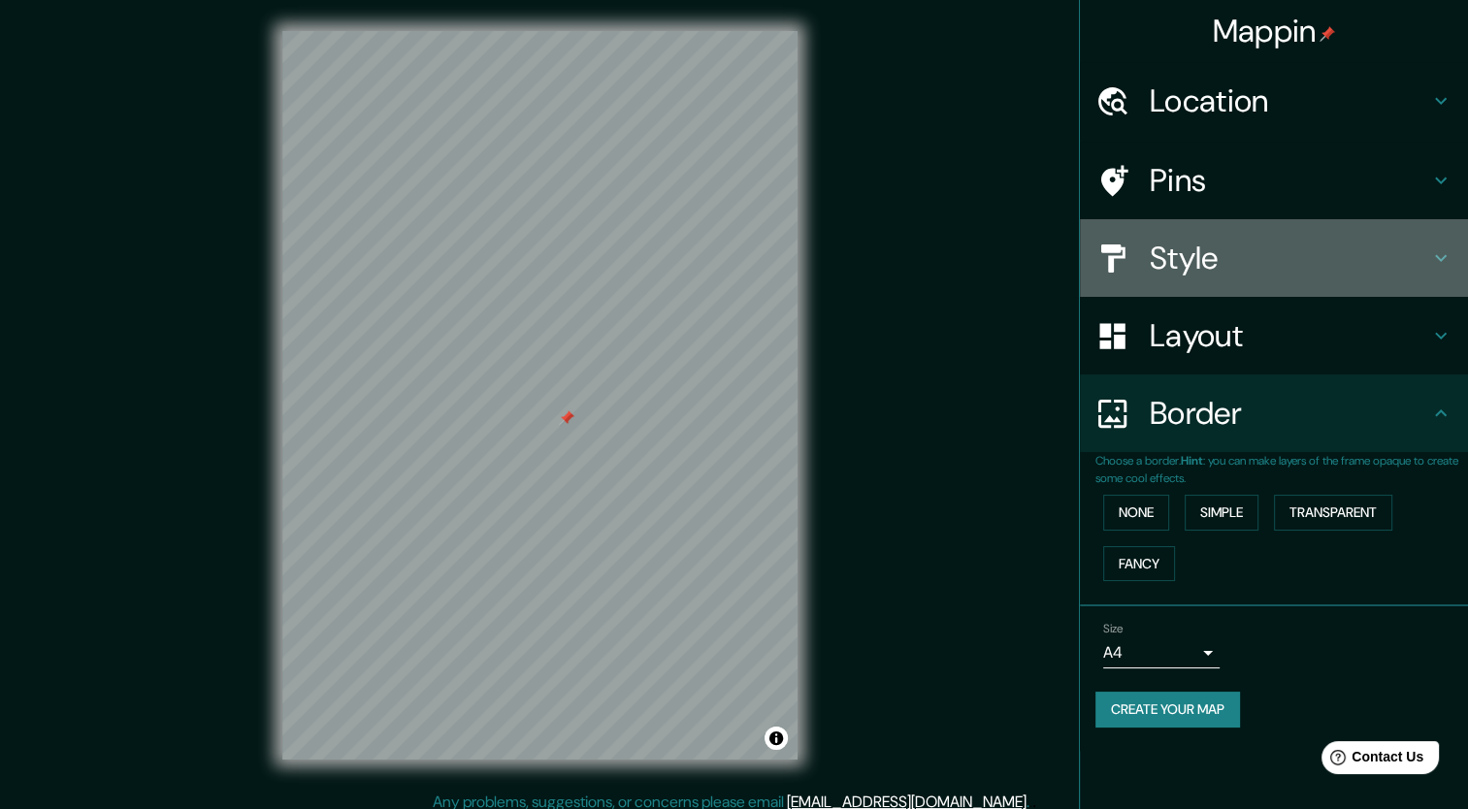
click at [1179, 258] on h4 "Style" at bounding box center [1289, 258] width 279 height 39
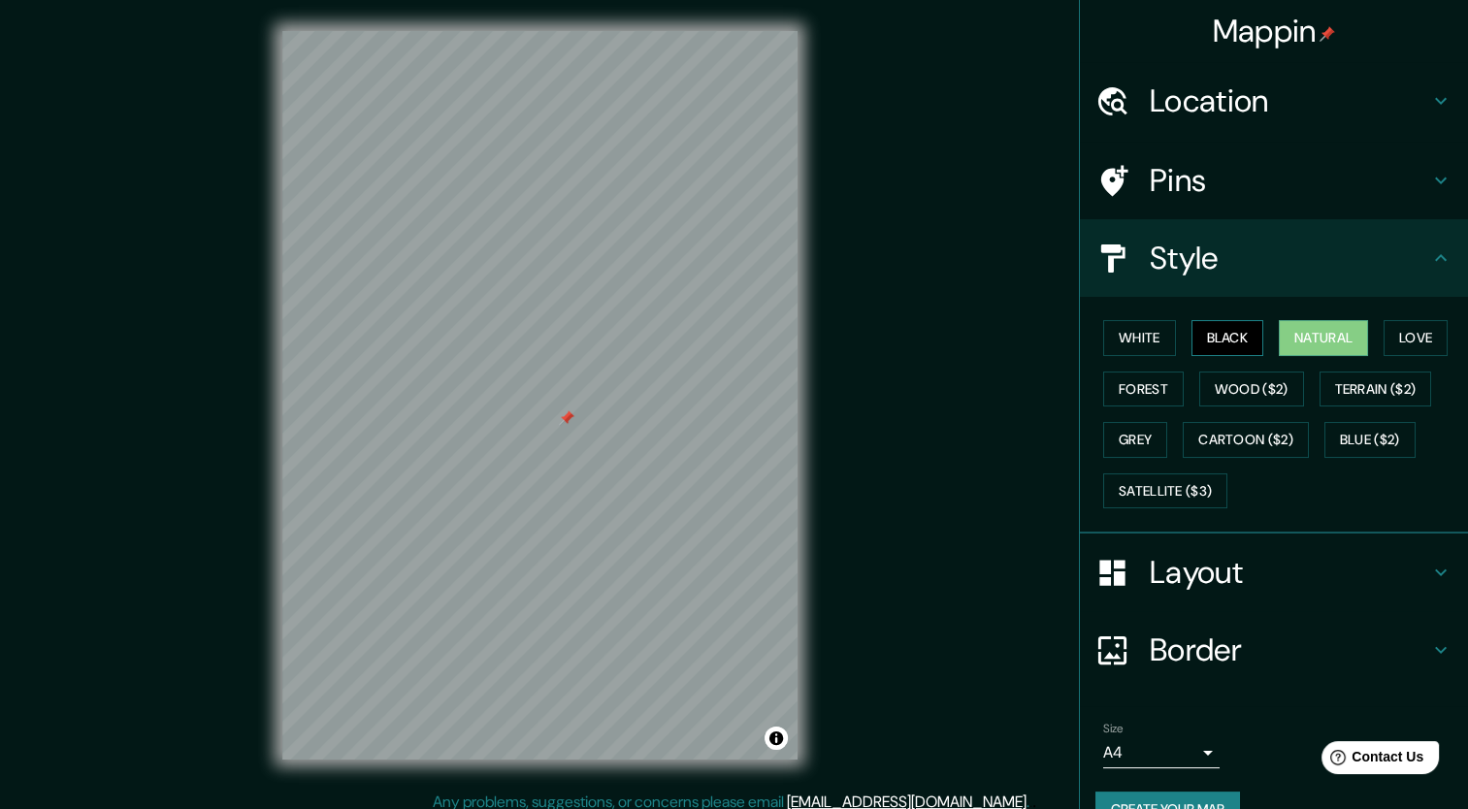
click at [1207, 346] on button "Black" at bounding box center [1228, 338] width 73 height 36
click at [1326, 349] on button "Natural" at bounding box center [1323, 338] width 89 height 36
click at [1392, 341] on button "Love" at bounding box center [1416, 338] width 64 height 36
click at [1130, 378] on button "Forest" at bounding box center [1143, 390] width 81 height 36
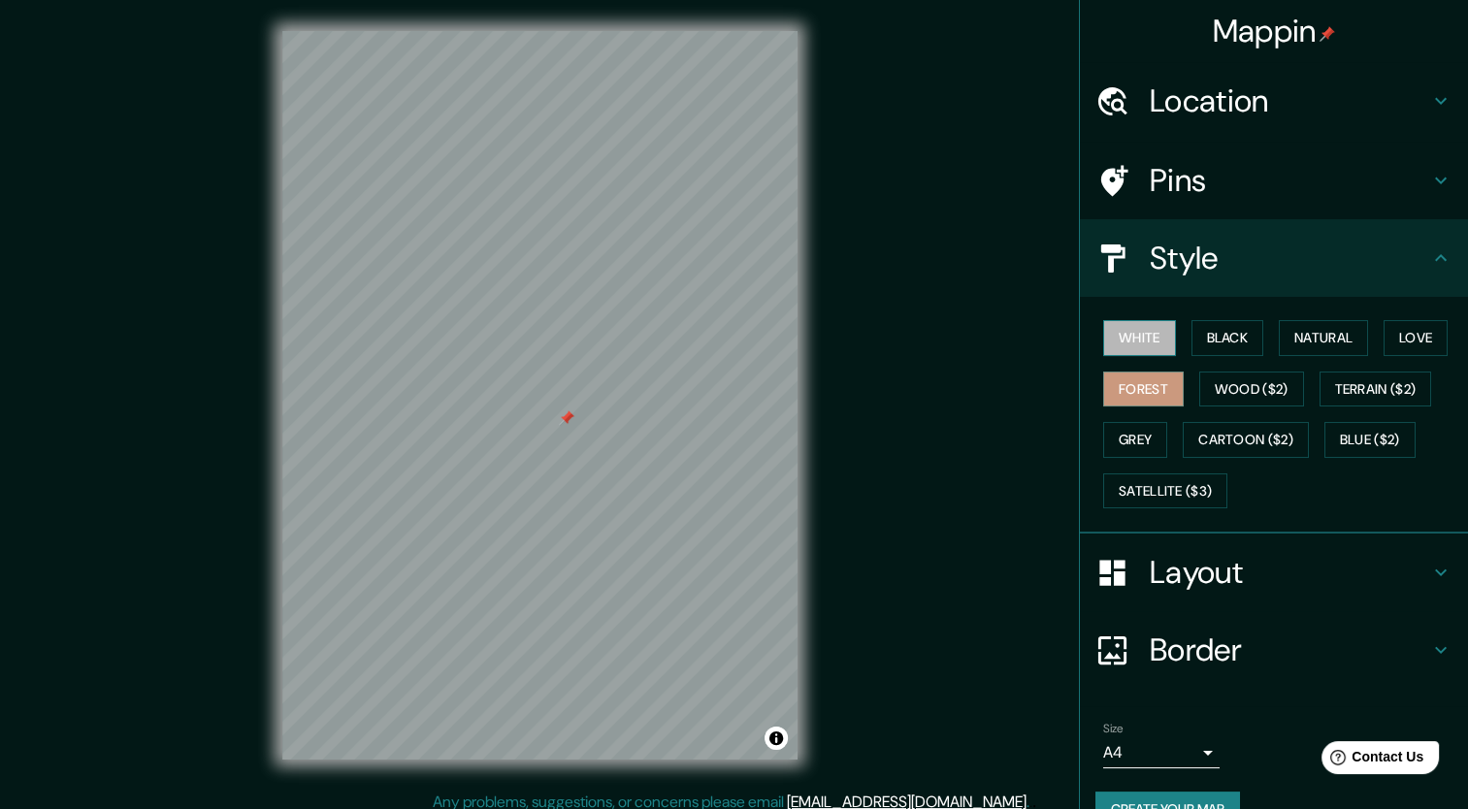
click at [1128, 342] on button "White" at bounding box center [1139, 338] width 73 height 36
click at [1294, 330] on button "Natural" at bounding box center [1323, 338] width 89 height 36
